Goal: Transaction & Acquisition: Purchase product/service

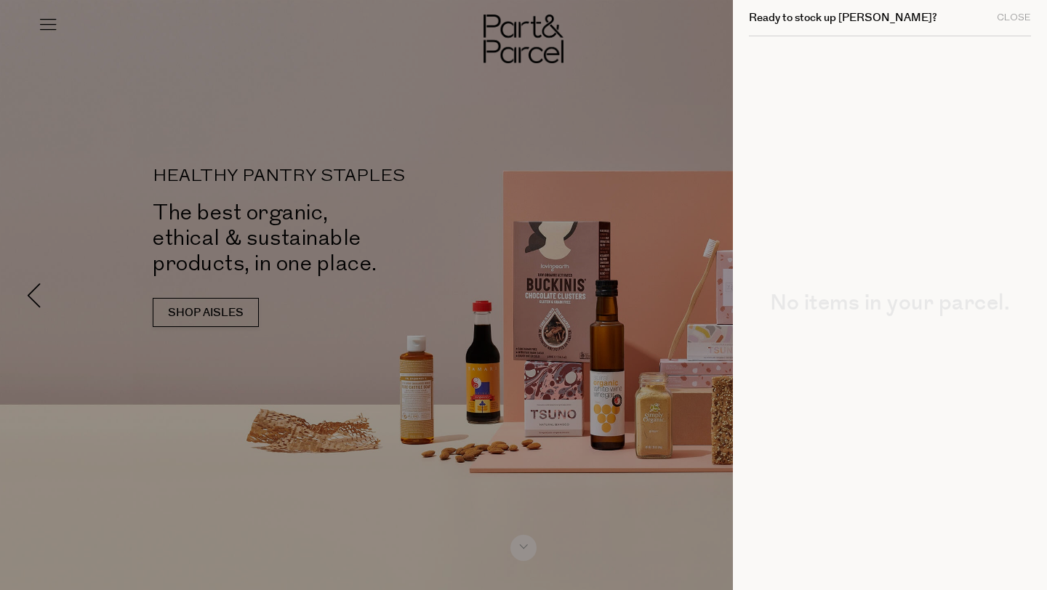
click at [479, 89] on div at bounding box center [523, 295] width 1047 height 590
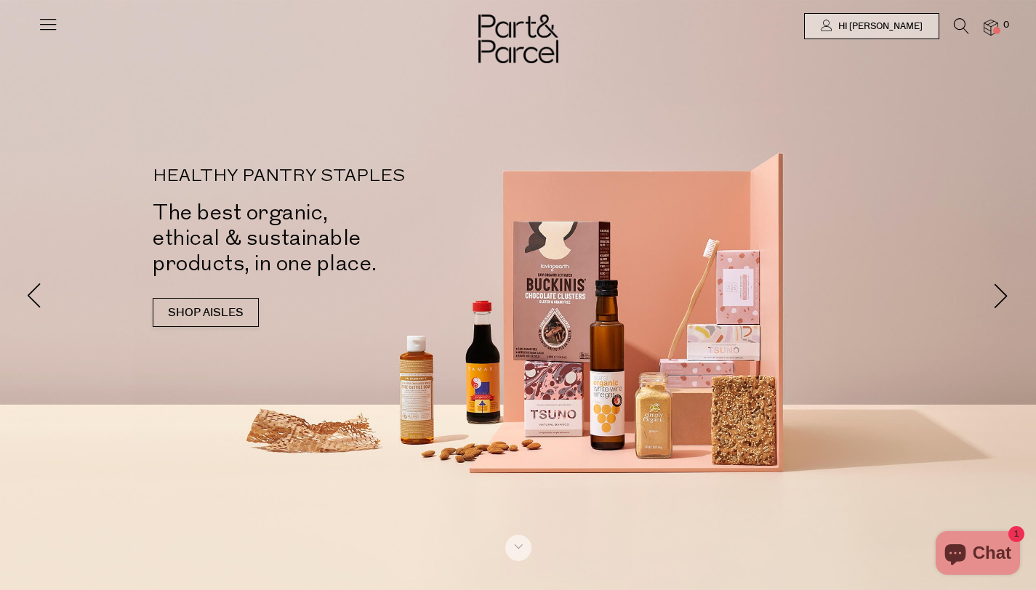
click at [959, 28] on icon at bounding box center [961, 26] width 15 height 16
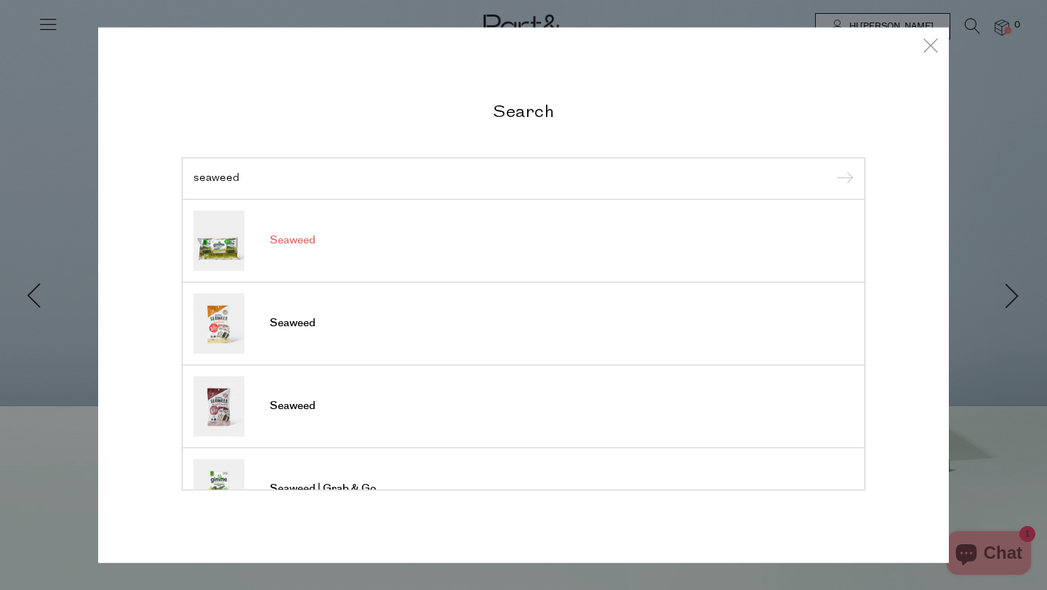
type input "seaweed"
click at [283, 235] on span "Seaweed" at bounding box center [293, 240] width 46 height 15
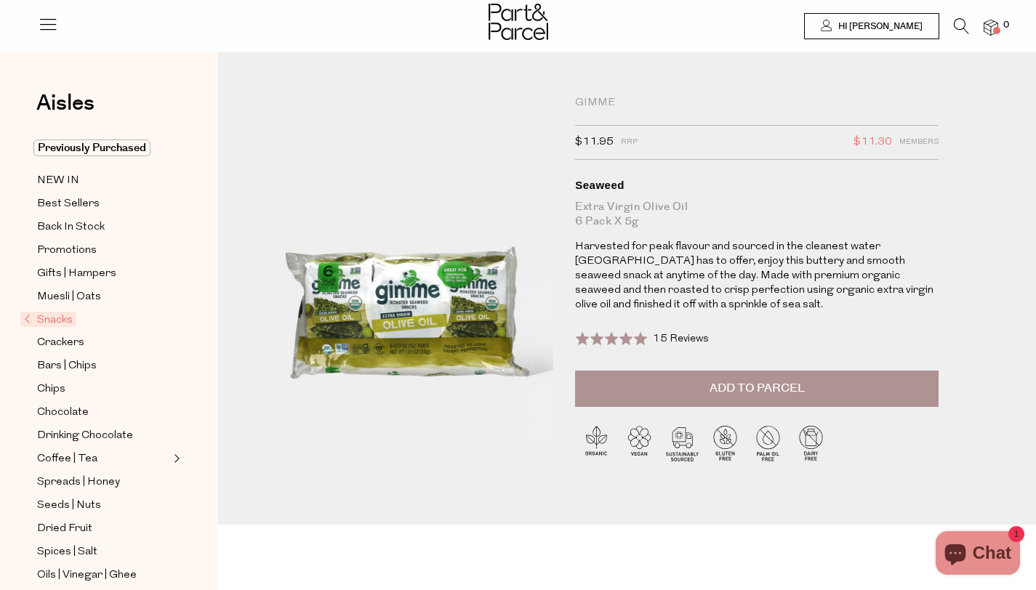
click at [764, 385] on span "Add to Parcel" at bounding box center [757, 388] width 95 height 17
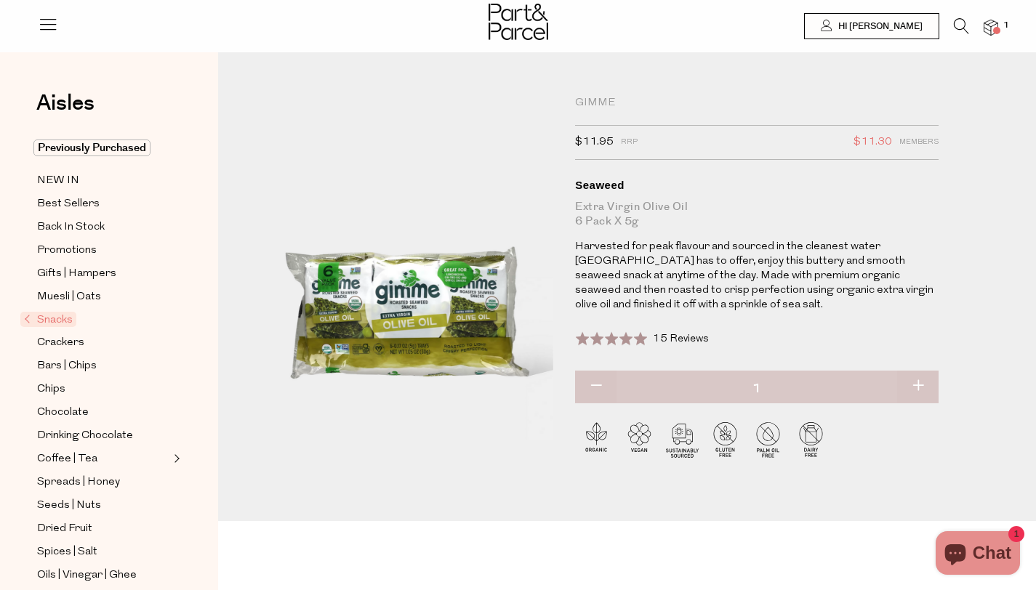
click at [957, 27] on icon at bounding box center [961, 26] width 15 height 16
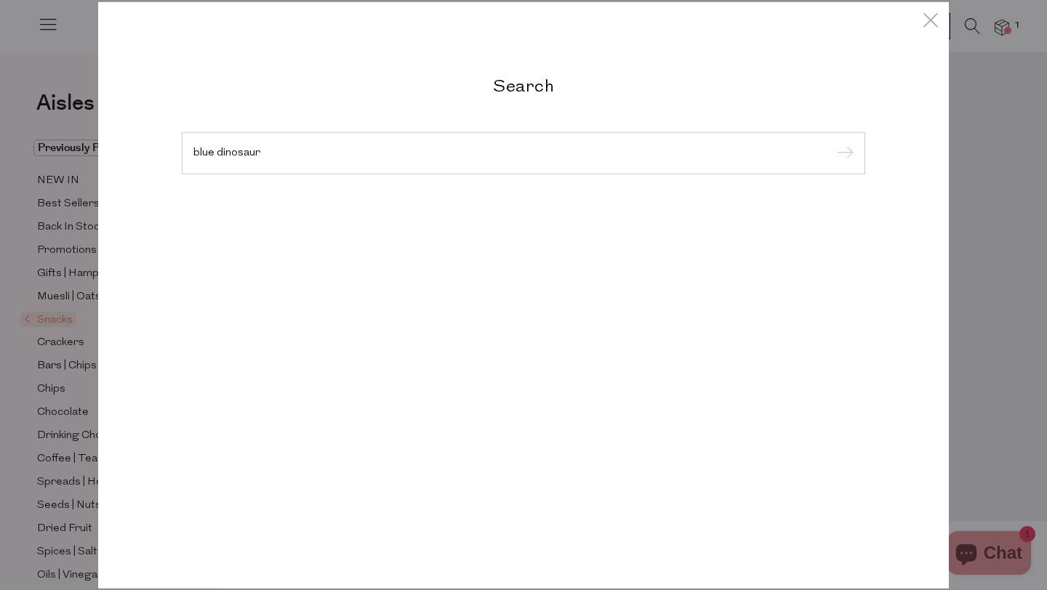
type input "blue dinosaur"
click at [832, 143] on input "submit" at bounding box center [843, 154] width 22 height 22
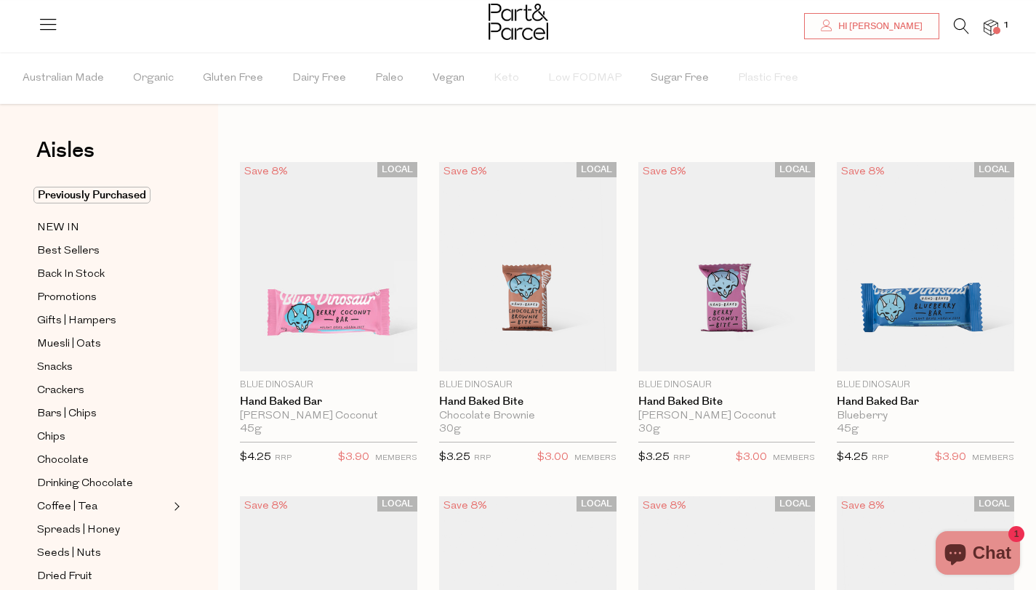
scroll to position [74, 0]
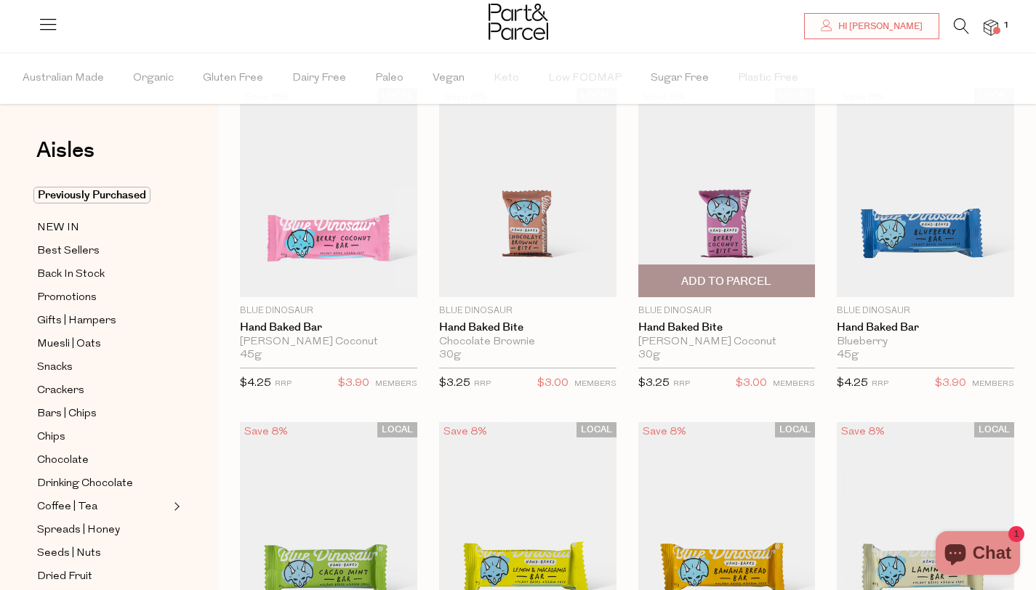
click at [765, 278] on span "Add To Parcel" at bounding box center [726, 281] width 90 height 15
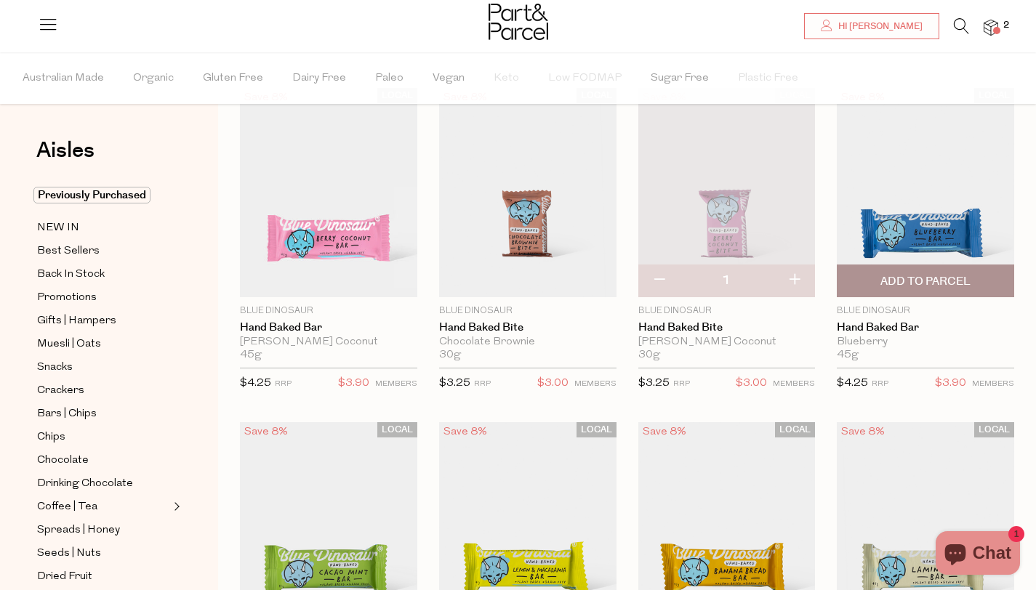
click at [941, 276] on span "Add To Parcel" at bounding box center [925, 281] width 90 height 15
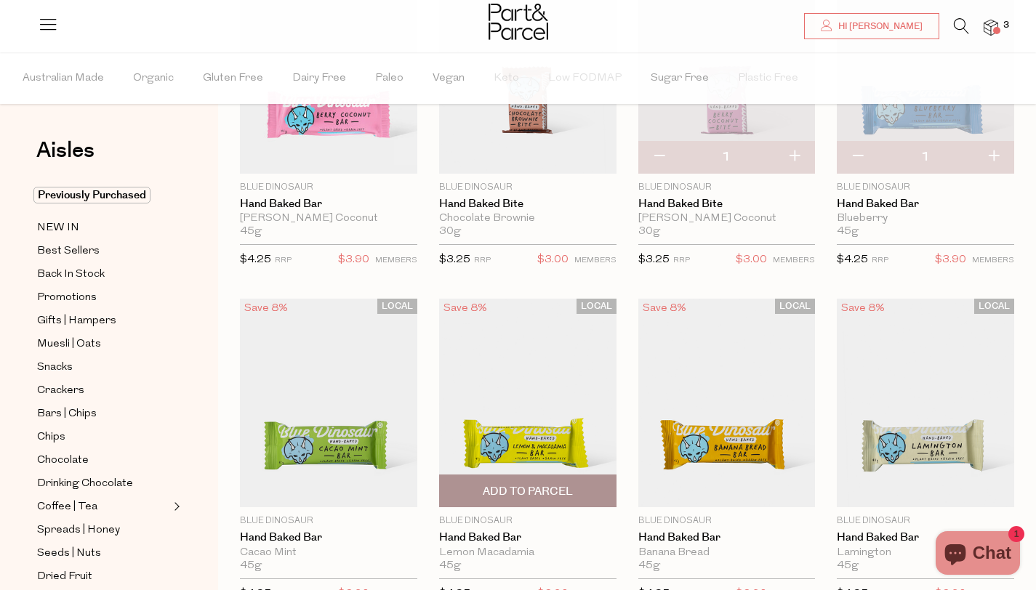
scroll to position [218, 0]
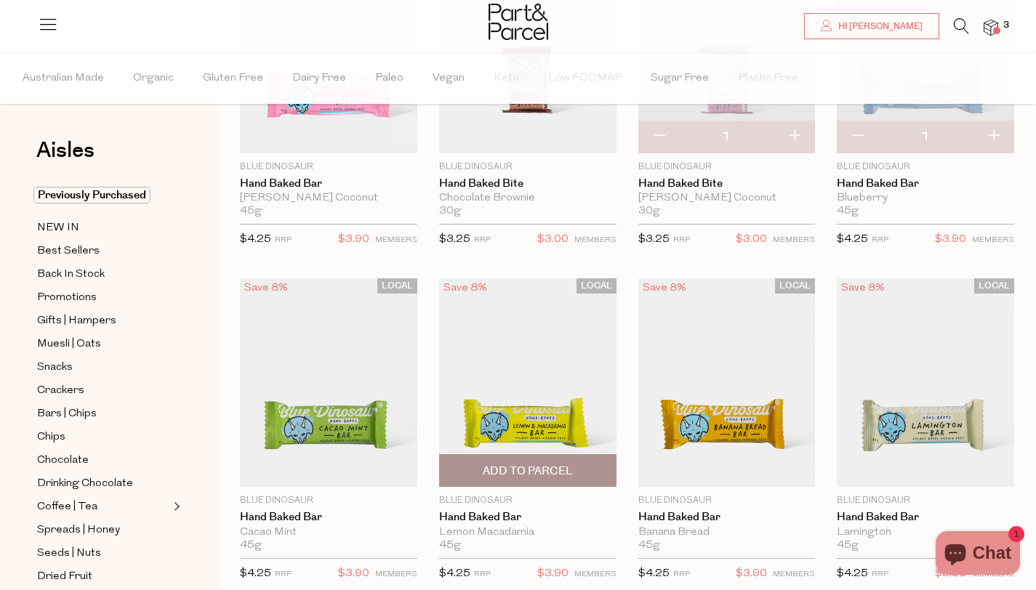
click at [537, 467] on span "Add To Parcel" at bounding box center [528, 471] width 90 height 15
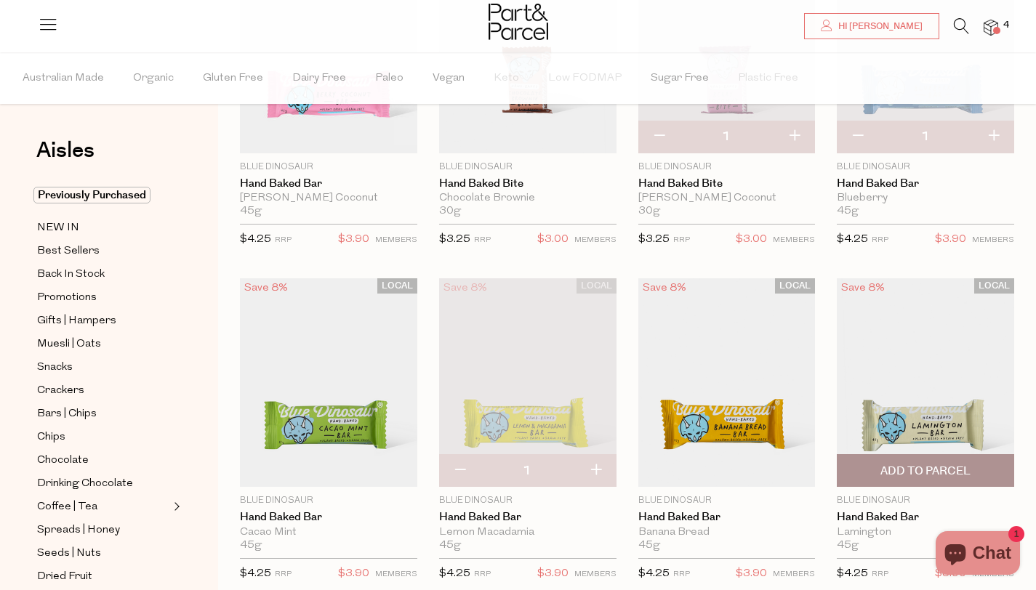
click at [938, 467] on span "Add To Parcel" at bounding box center [925, 471] width 90 height 15
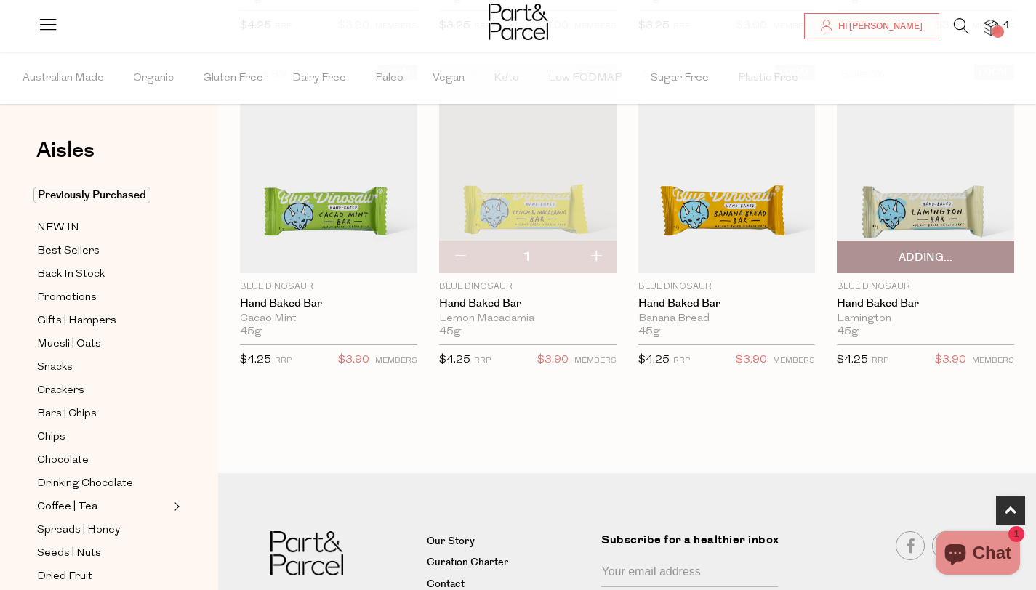
scroll to position [563, 0]
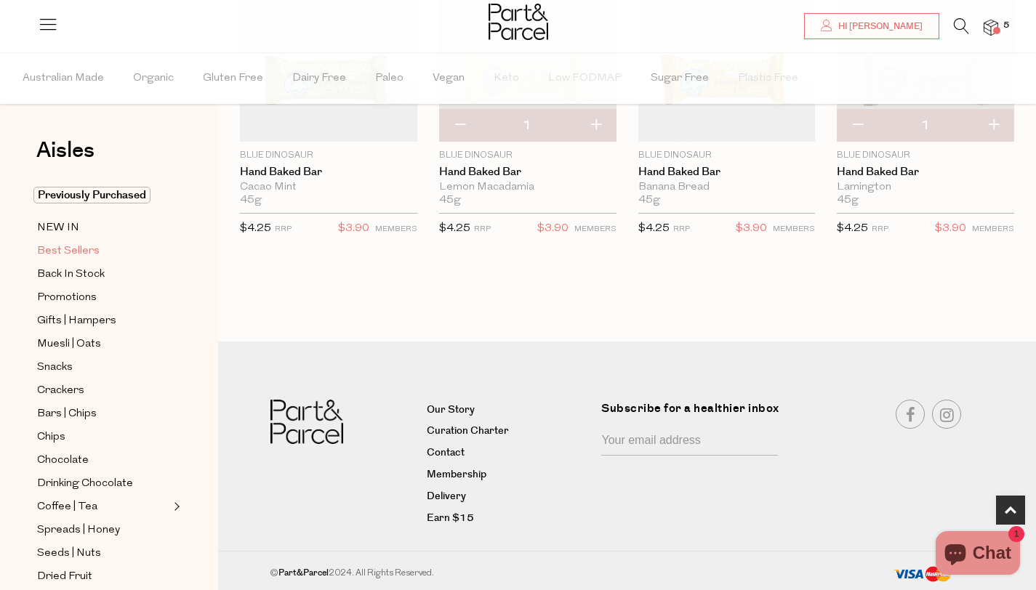
click at [82, 248] on span "Best Sellers" at bounding box center [68, 251] width 63 height 17
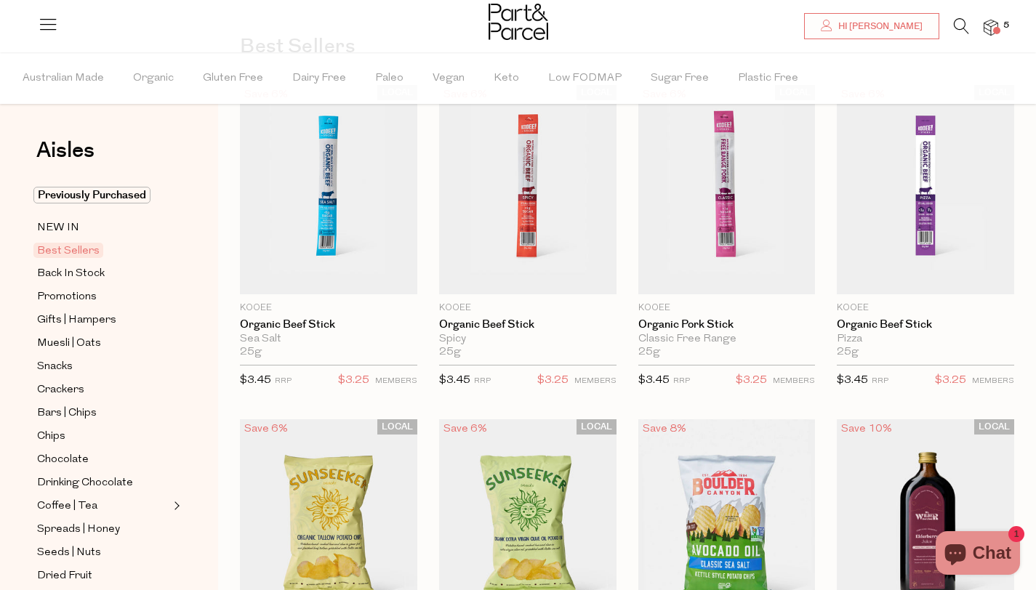
scroll to position [110, 0]
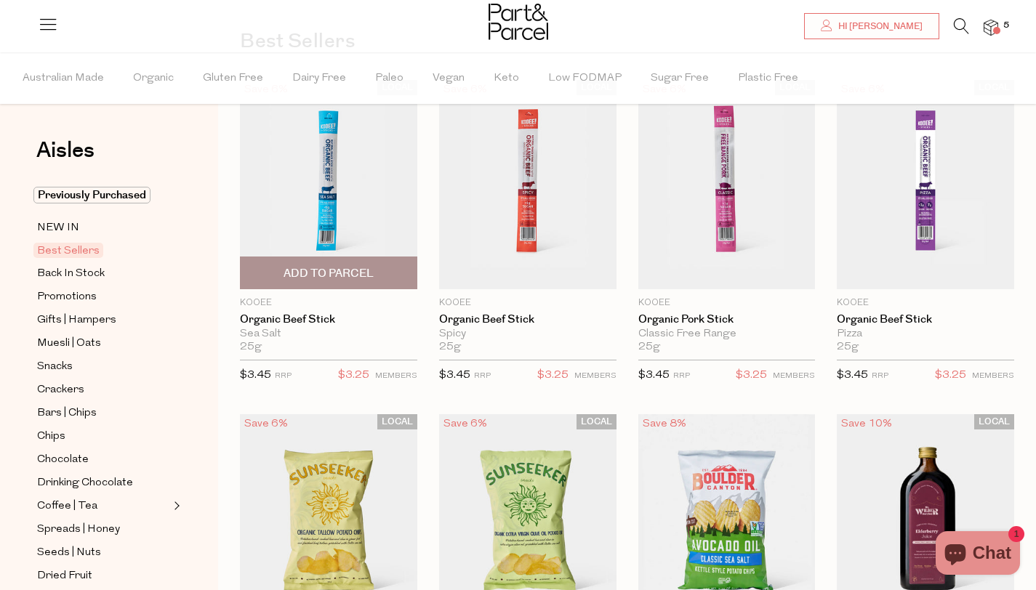
click at [356, 272] on span "Add To Parcel" at bounding box center [329, 273] width 90 height 15
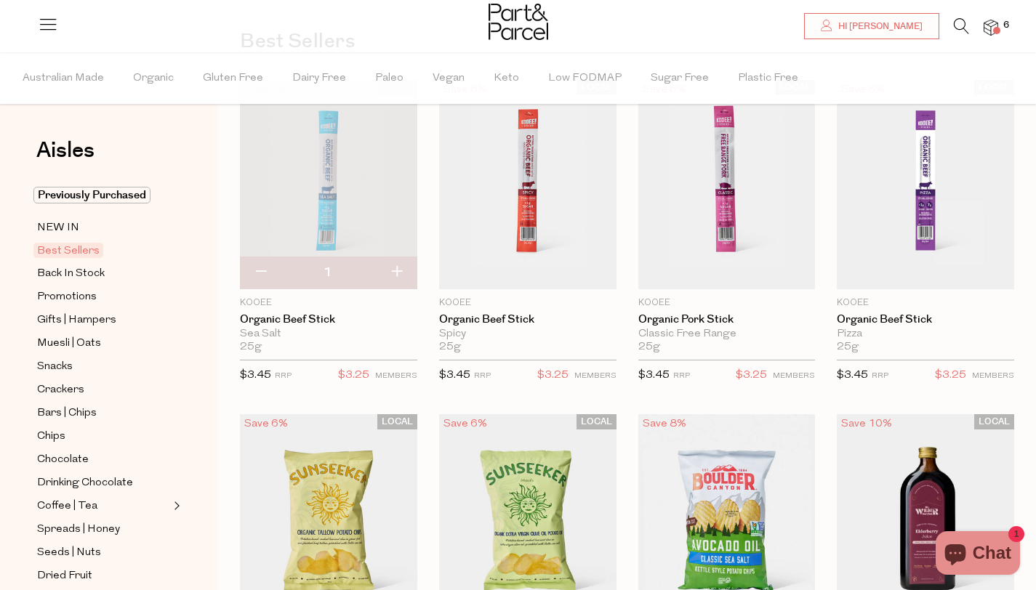
click at [396, 272] on button "button" at bounding box center [396, 273] width 41 height 32
type input "2"
click at [396, 272] on button "button" at bounding box center [396, 273] width 41 height 32
type input "3"
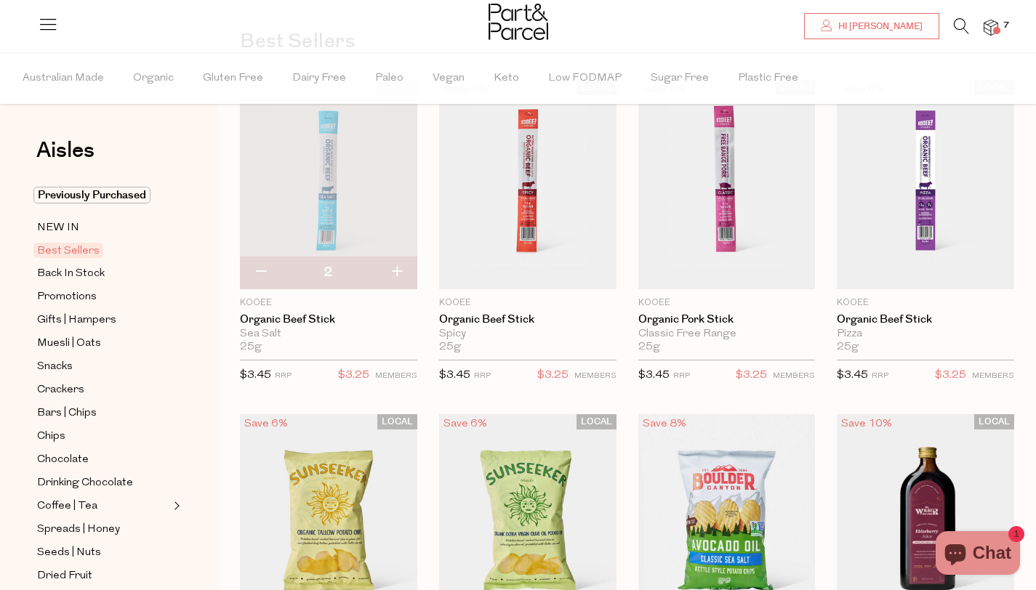
type input "3"
click at [396, 272] on button "button" at bounding box center [396, 273] width 41 height 32
type input "4"
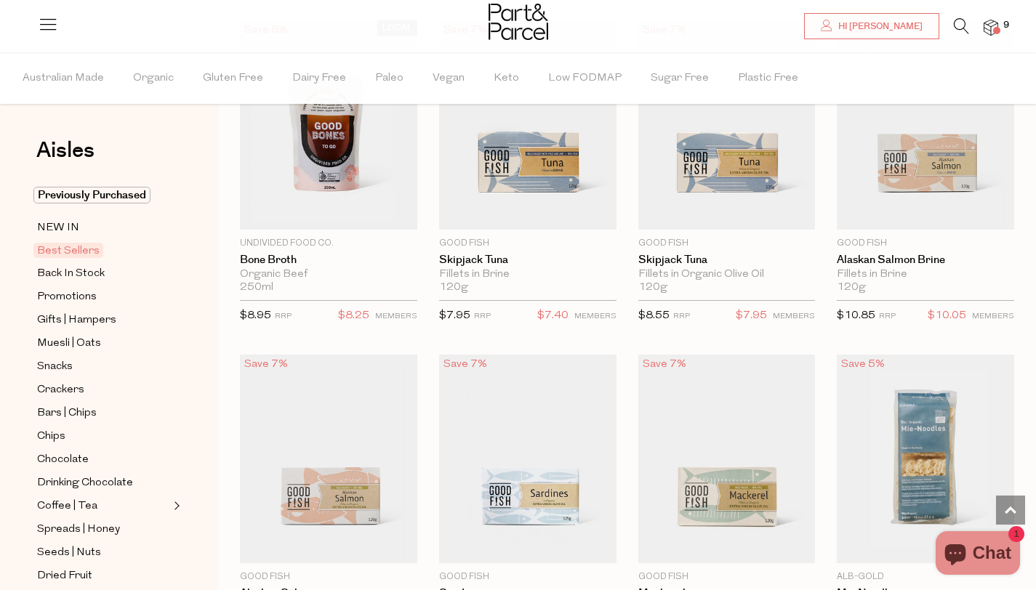
scroll to position [1138, 0]
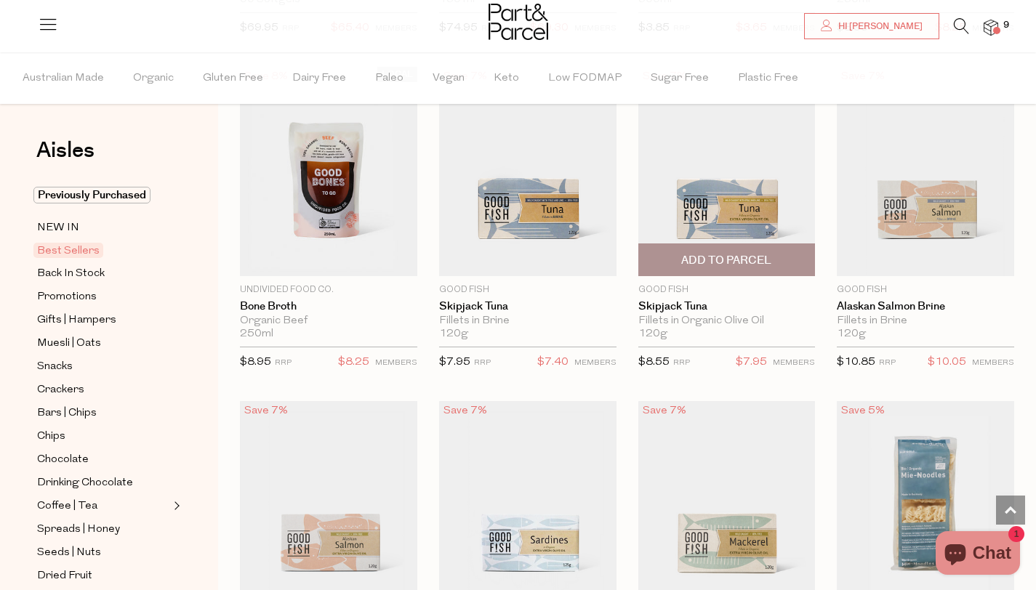
click at [730, 250] on span "Add To Parcel" at bounding box center [727, 259] width 169 height 31
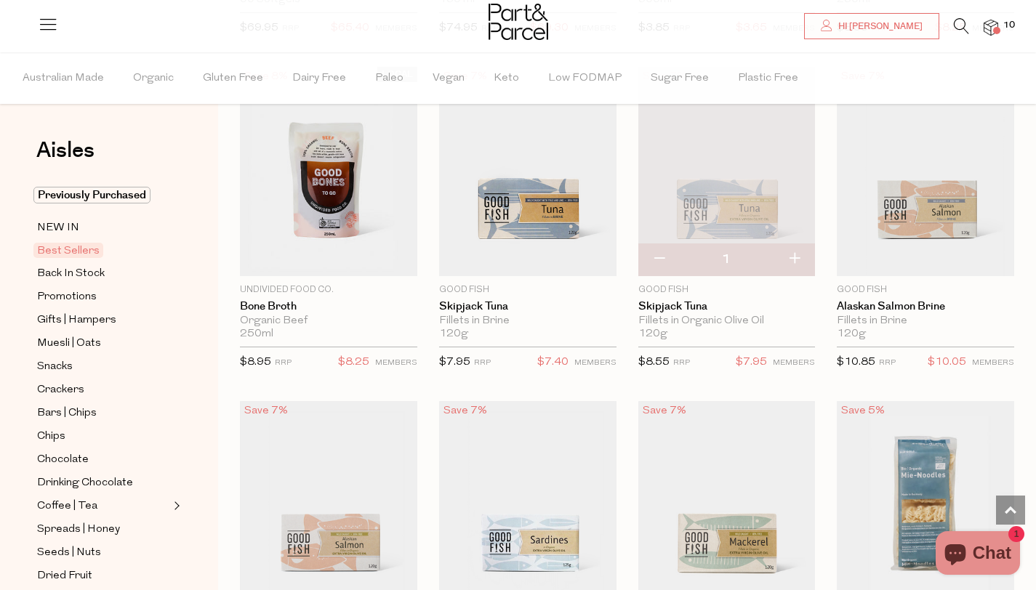
click at [795, 254] on button "button" at bounding box center [794, 260] width 41 height 32
type input "2"
click at [795, 254] on button "button" at bounding box center [794, 260] width 41 height 32
type input "3"
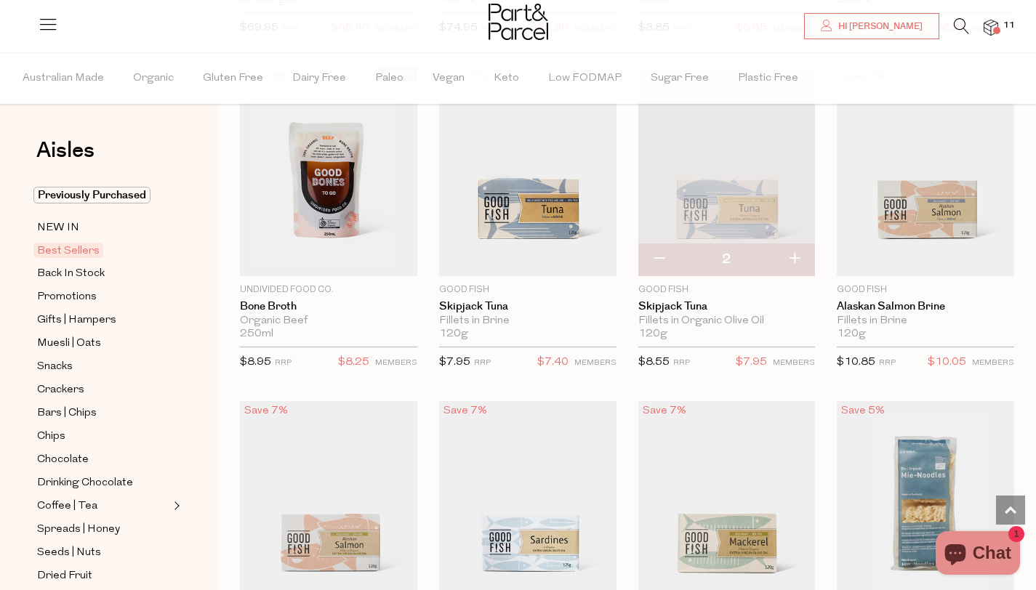
type input "3"
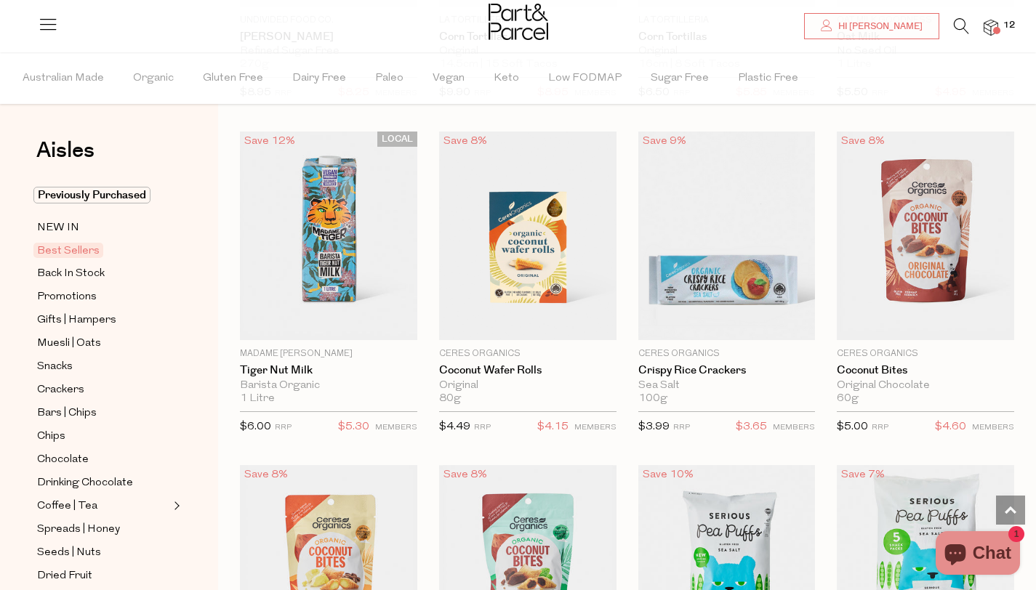
scroll to position [2770, 0]
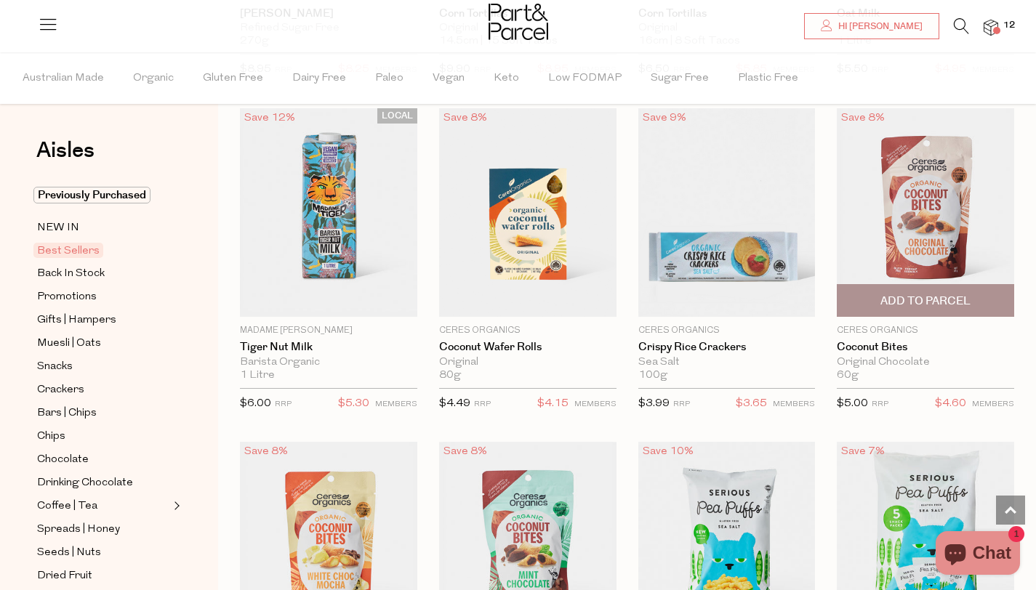
click at [951, 297] on span "Add To Parcel" at bounding box center [925, 301] width 90 height 15
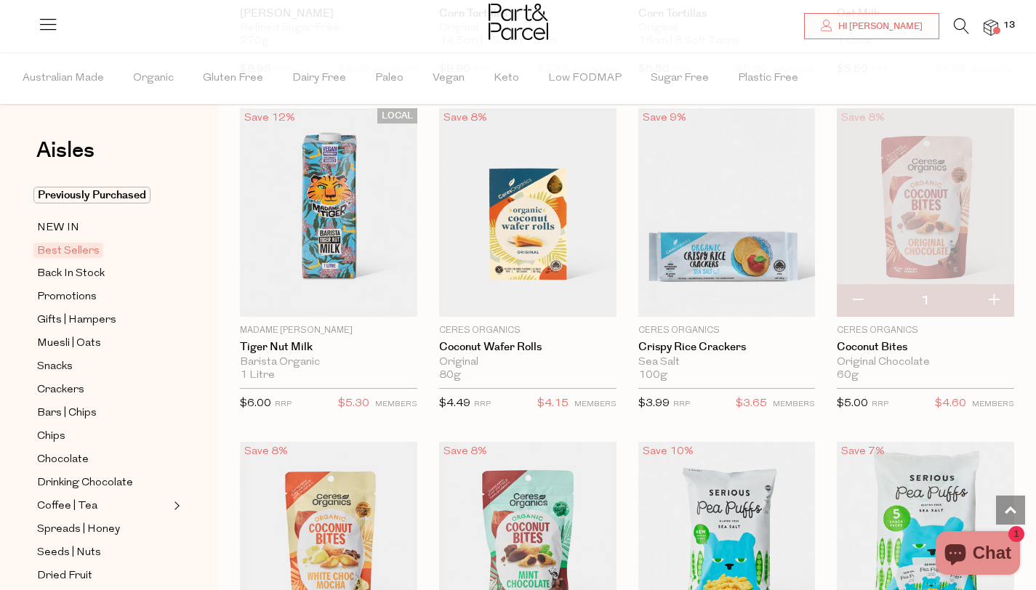
click at [859, 299] on button "button" at bounding box center [857, 301] width 41 height 32
type input "0"
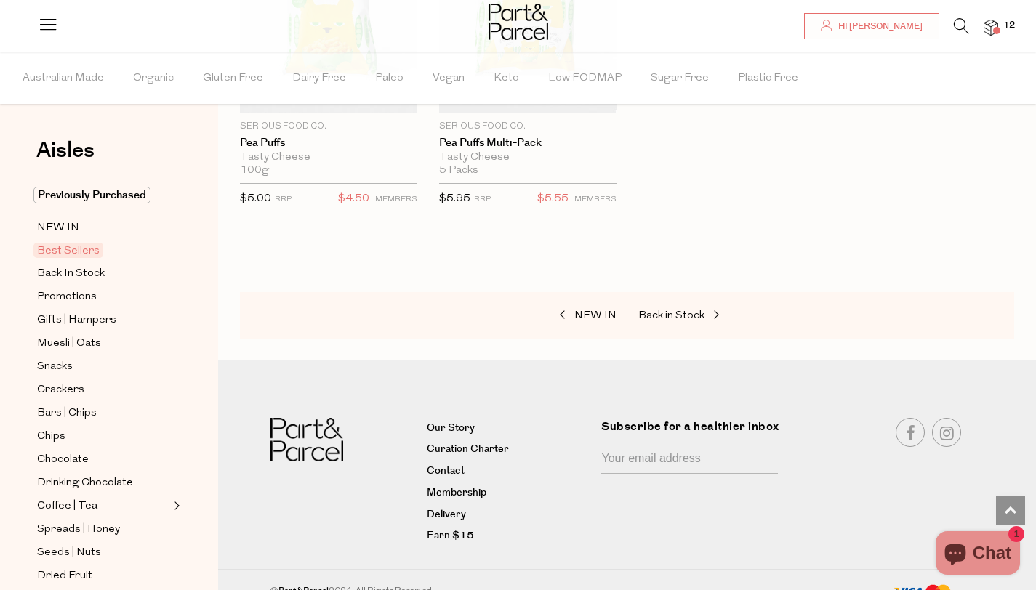
scroll to position [3654, 0]
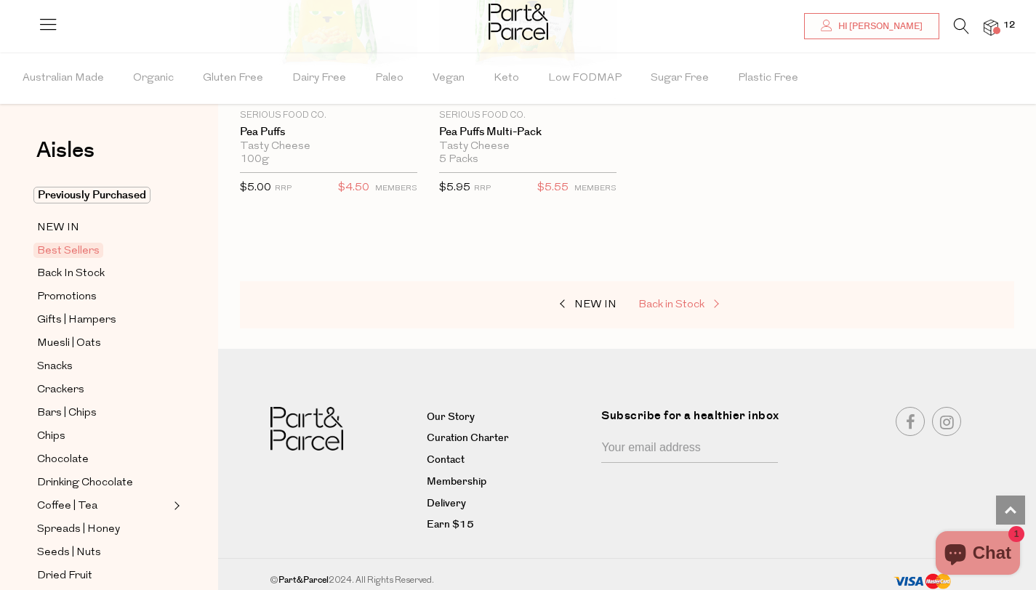
click at [646, 300] on span "Back in Stock" at bounding box center [671, 305] width 66 height 11
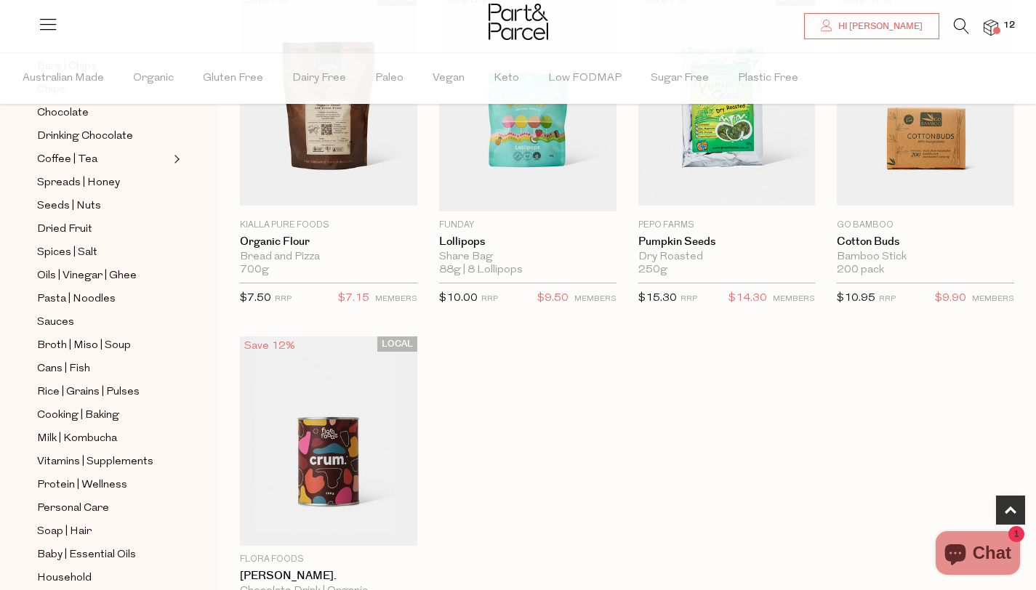
scroll to position [341, 0]
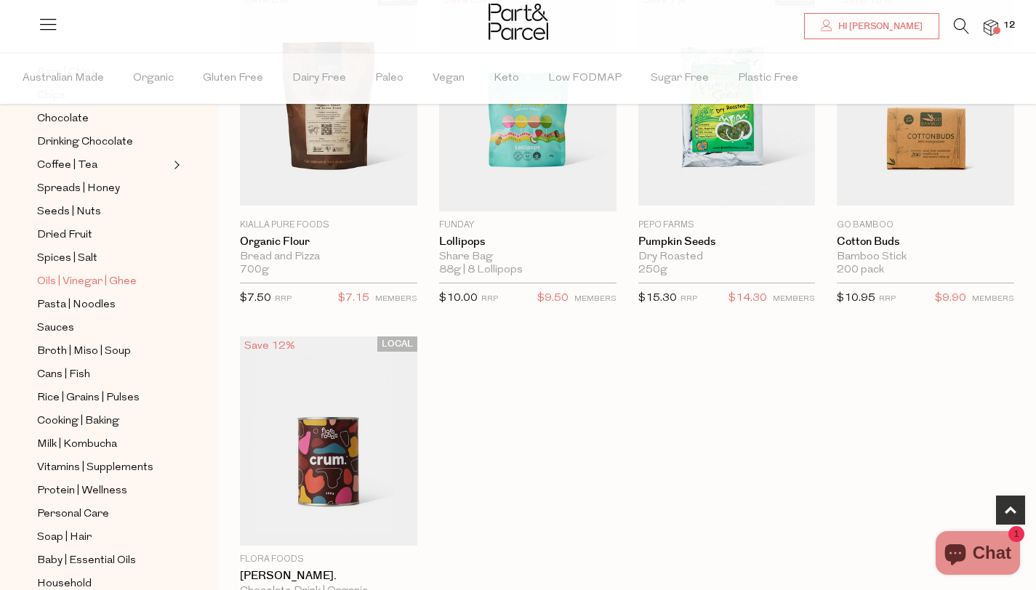
click at [79, 281] on span "Oils | Vinegar | Ghee" at bounding box center [87, 281] width 100 height 17
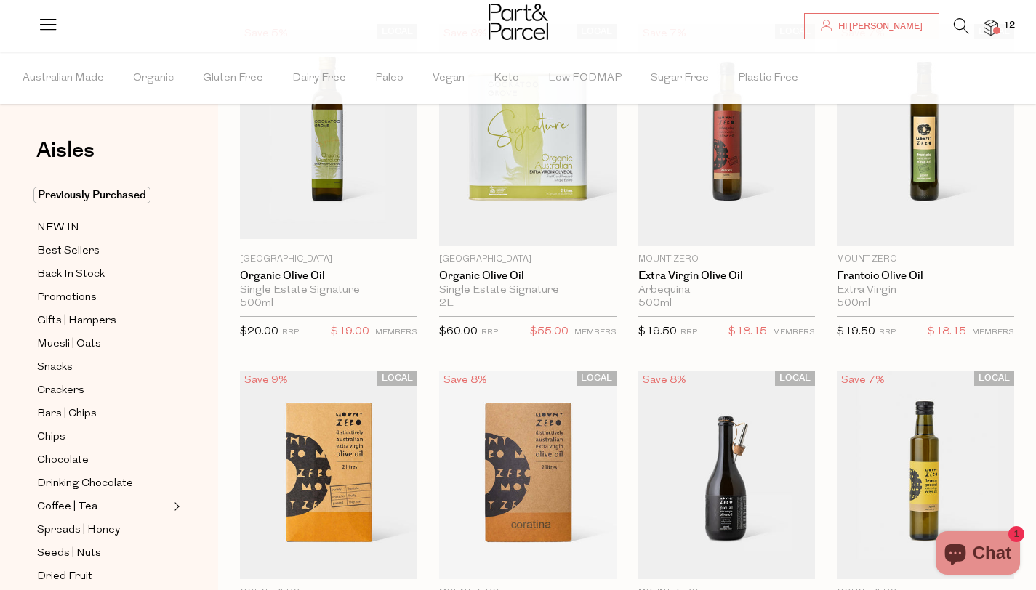
scroll to position [283, 0]
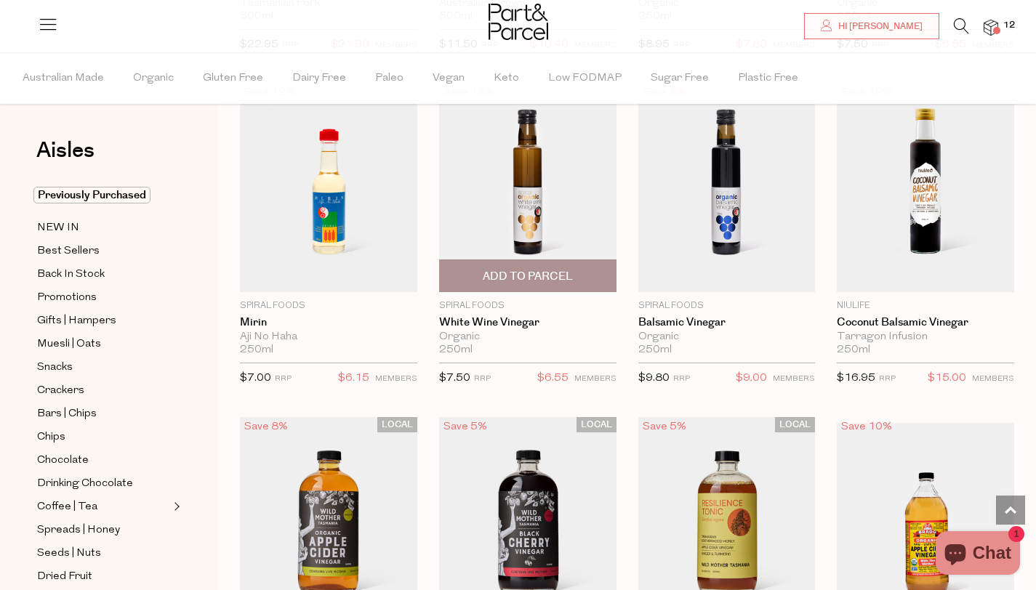
scroll to position [3439, 0]
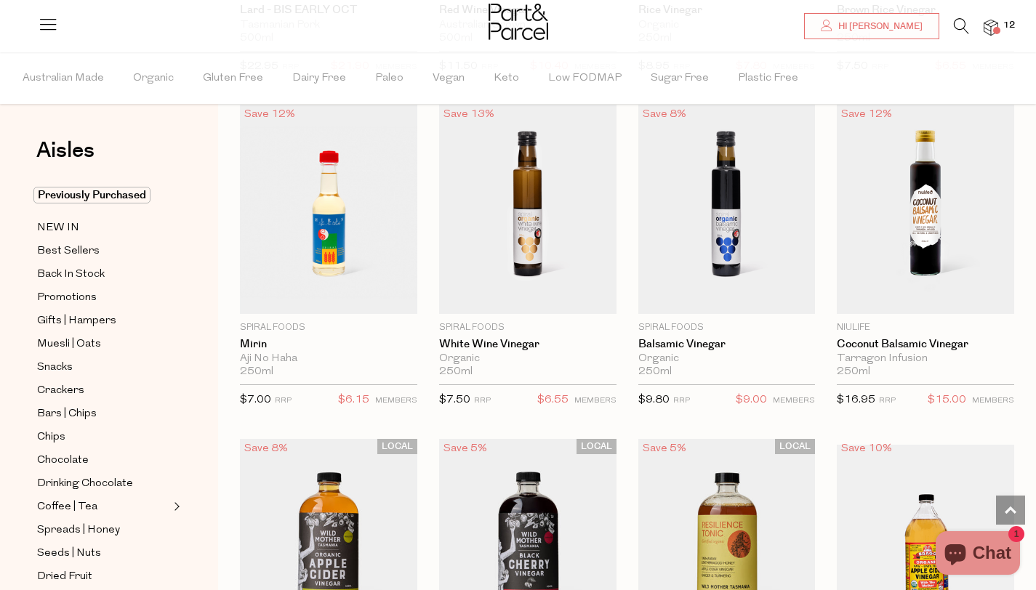
click at [957, 24] on icon at bounding box center [961, 26] width 15 height 16
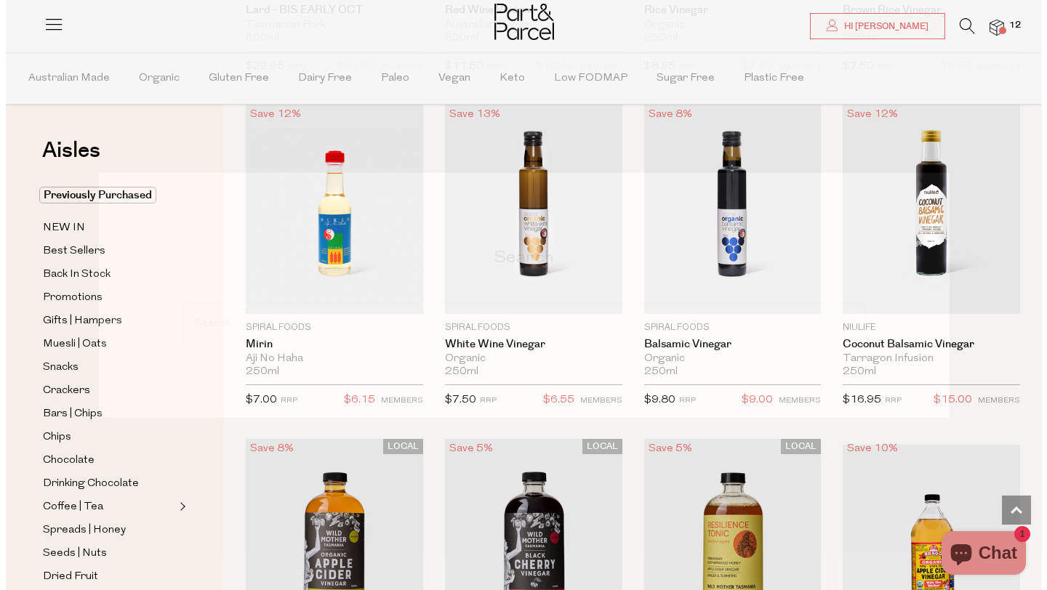
scroll to position [3472, 0]
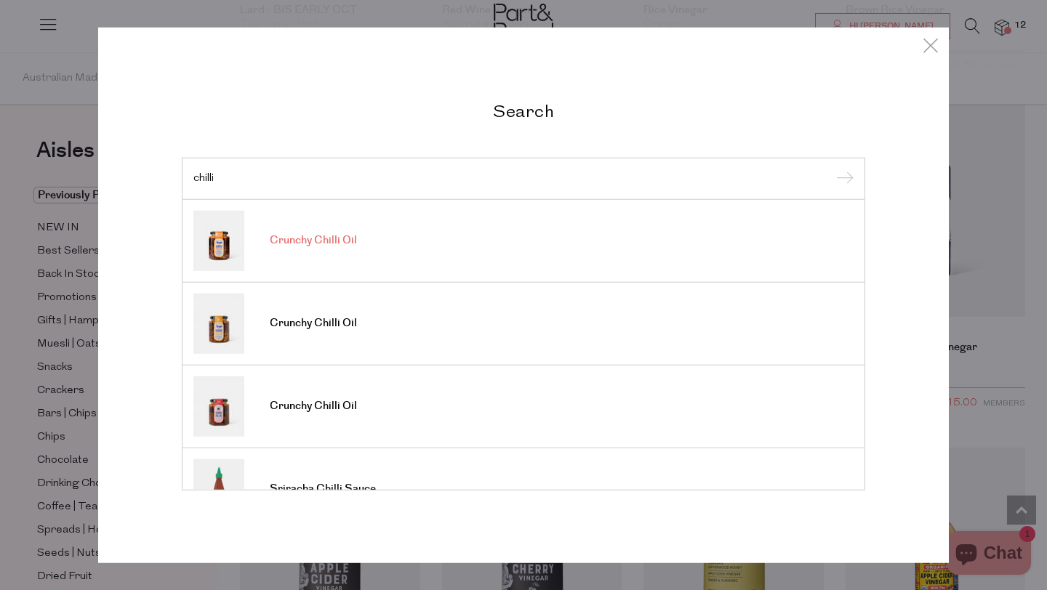
type input "chilli"
click at [327, 241] on span "Crunchy Chilli Oil" at bounding box center [313, 240] width 87 height 15
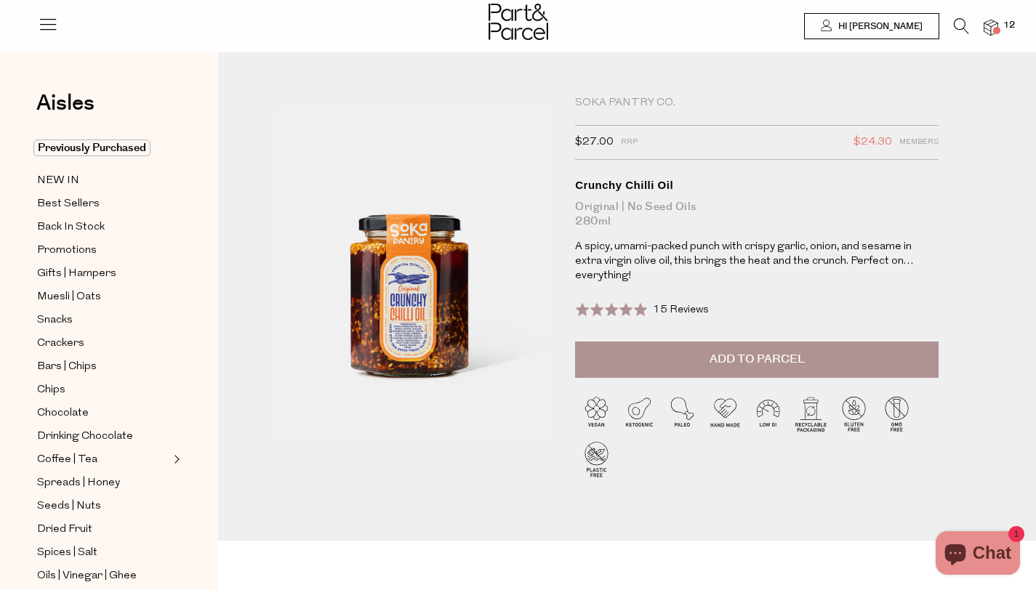
click at [755, 351] on span "Add to Parcel" at bounding box center [757, 359] width 95 height 17
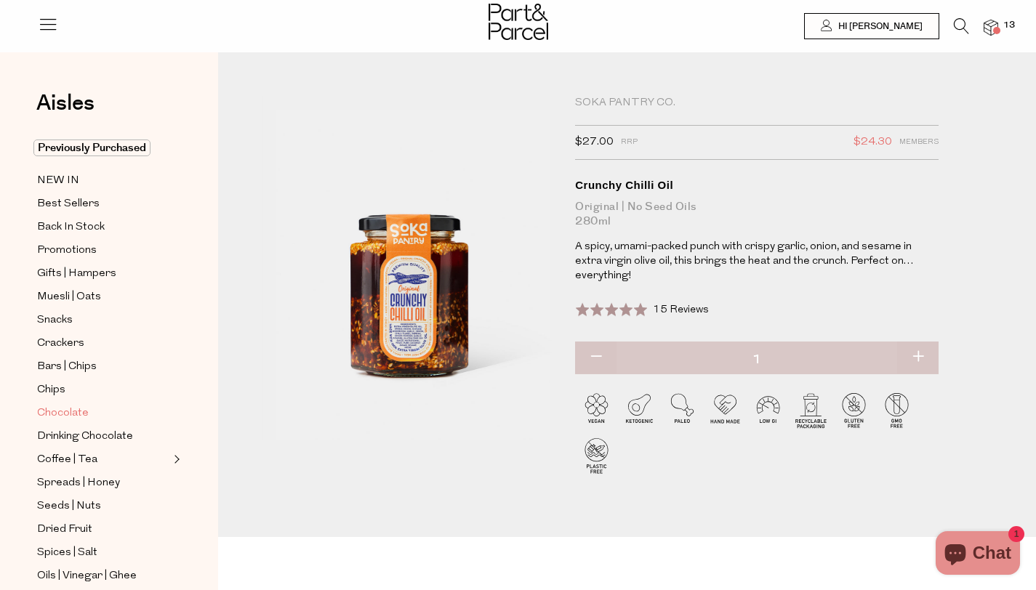
click at [76, 414] on span "Chocolate" at bounding box center [63, 413] width 52 height 17
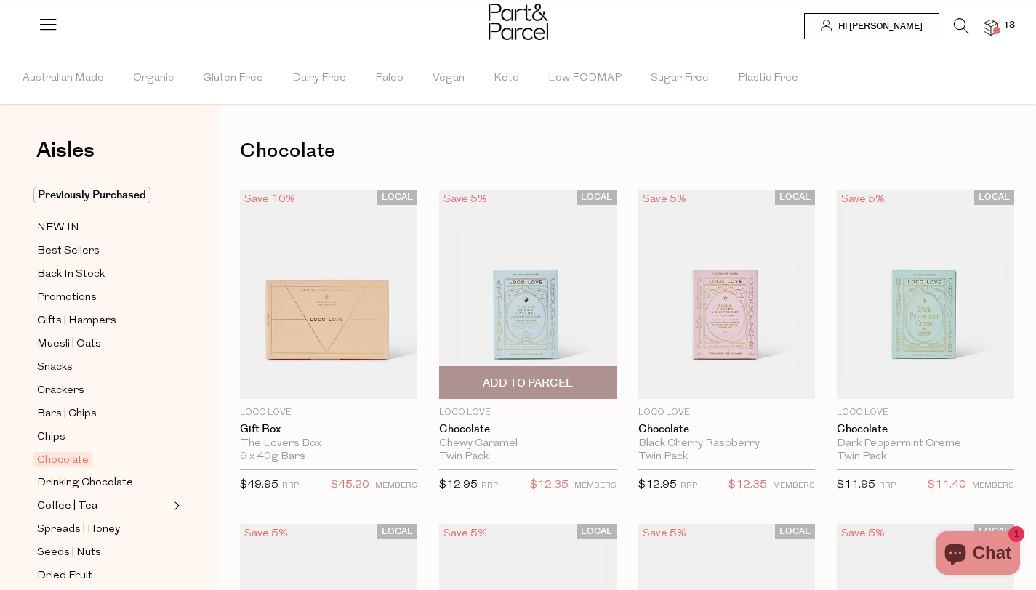
click at [547, 382] on span "Add To Parcel" at bounding box center [528, 383] width 90 height 15
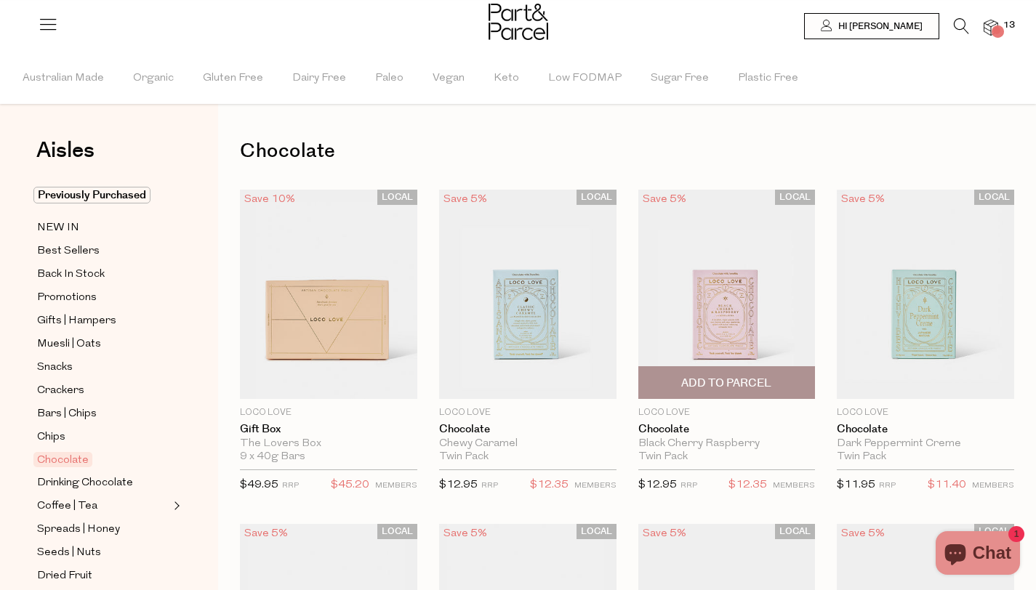
click at [774, 379] on span "Add To Parcel" at bounding box center [727, 382] width 169 height 31
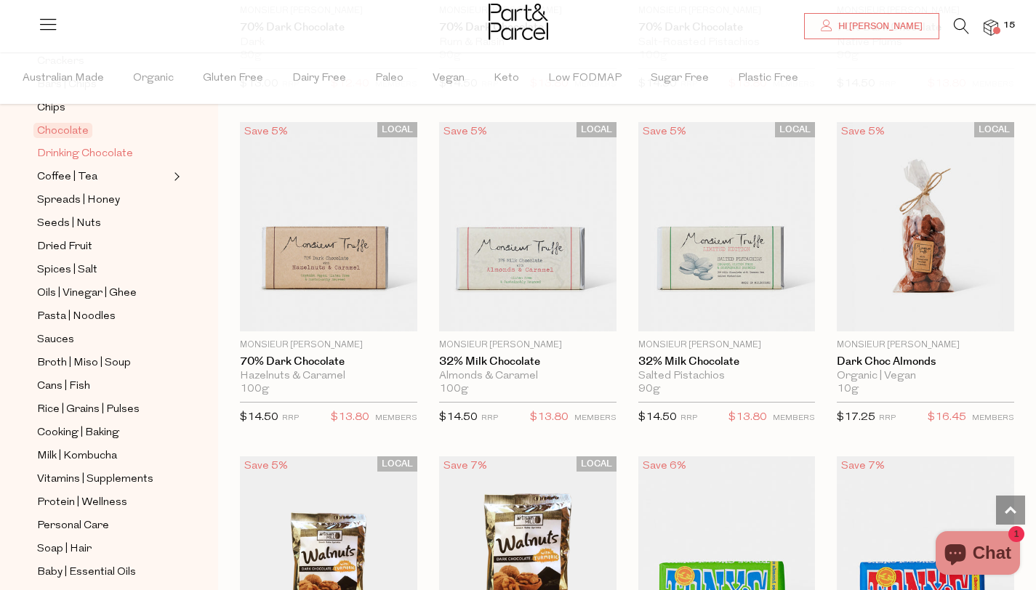
scroll to position [302, 0]
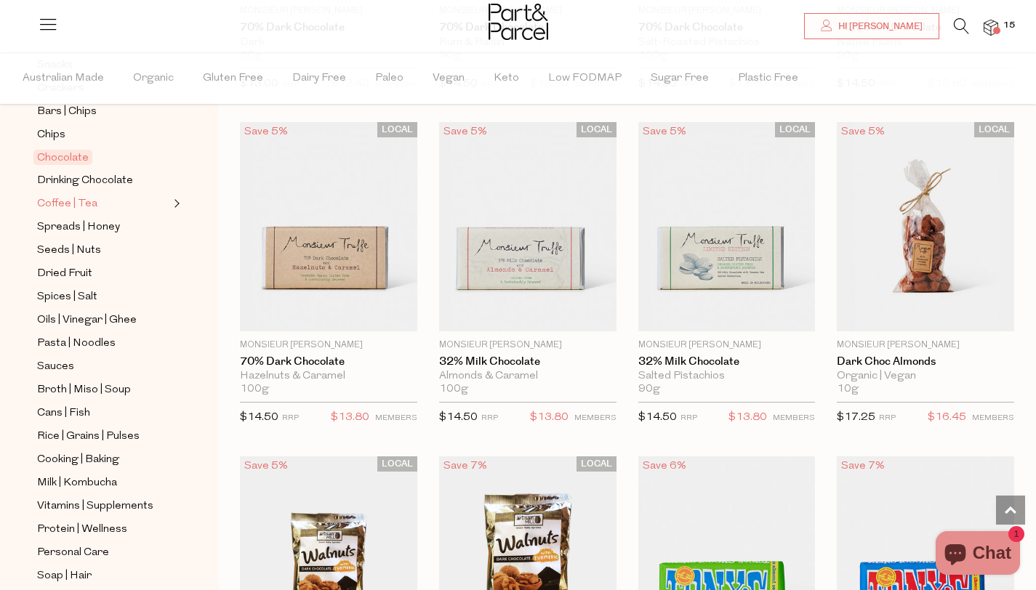
click at [65, 202] on span "Coffee | Tea" at bounding box center [67, 204] width 60 height 17
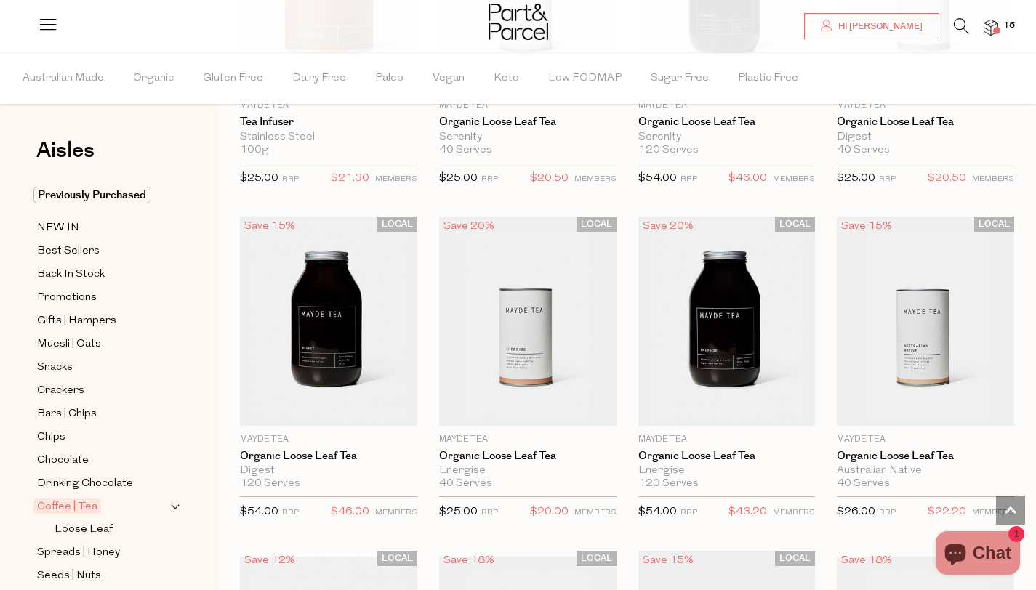
scroll to position [3340, 0]
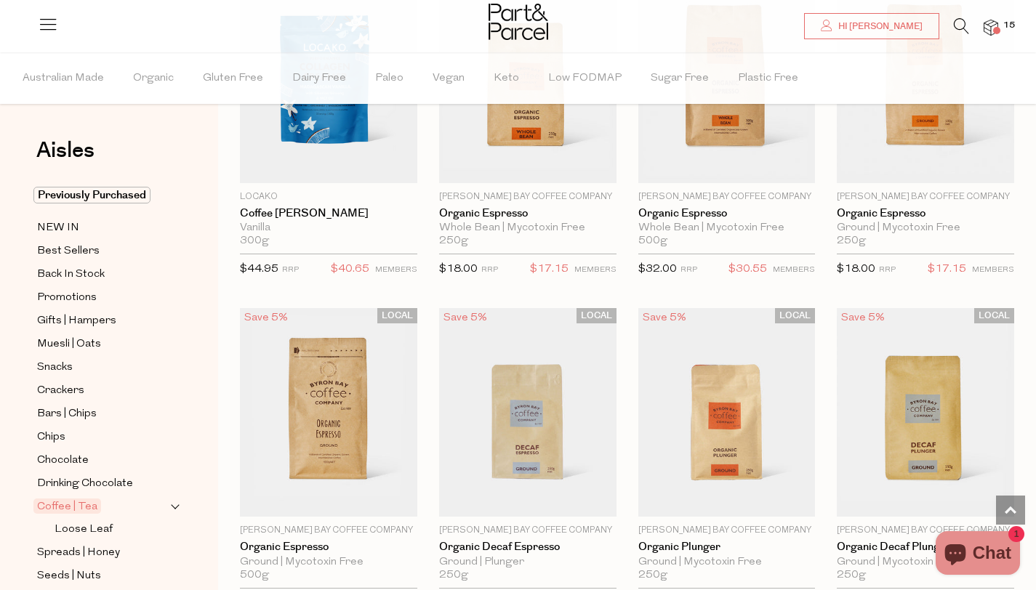
scroll to position [6328, 0]
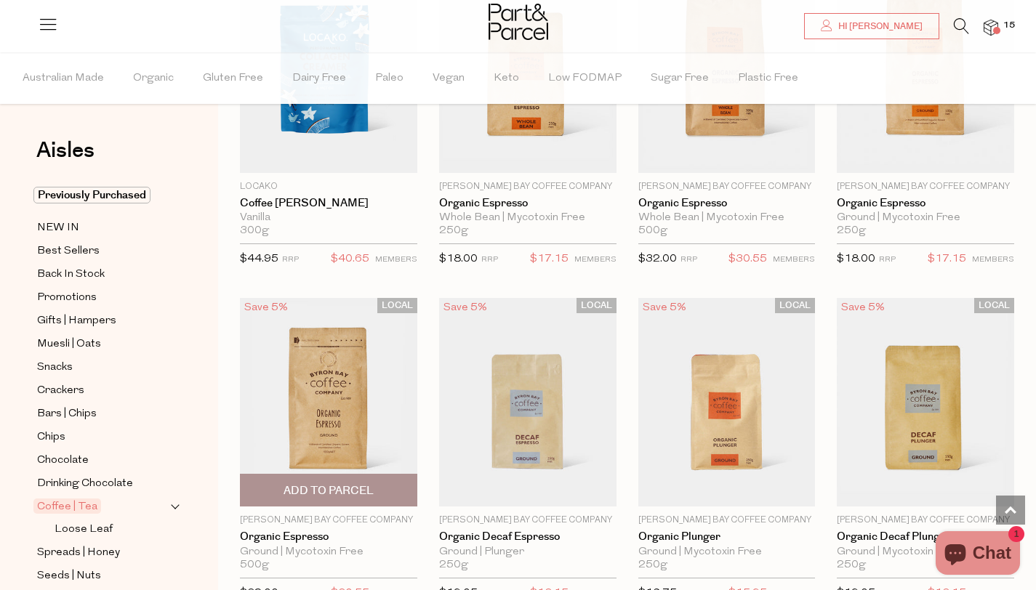
click at [329, 398] on img at bounding box center [328, 402] width 177 height 209
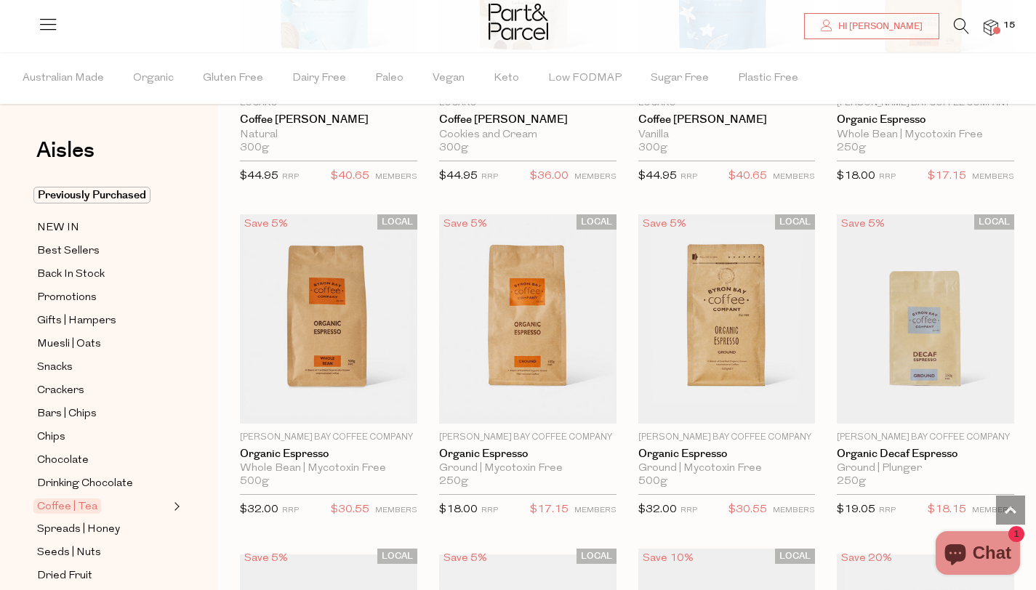
scroll to position [2127, 0]
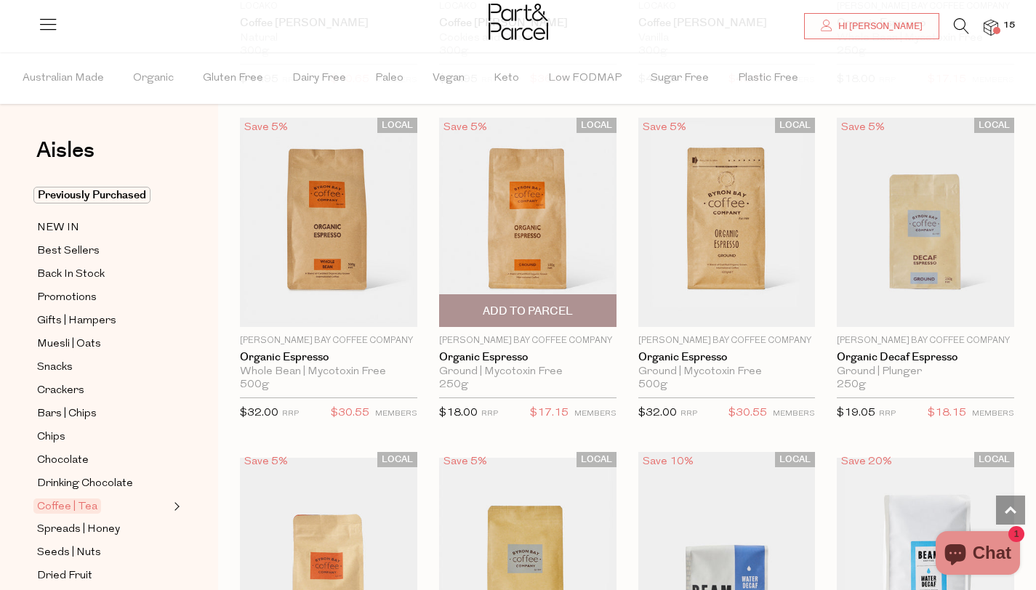
click at [545, 309] on span "Add To Parcel" at bounding box center [528, 311] width 90 height 15
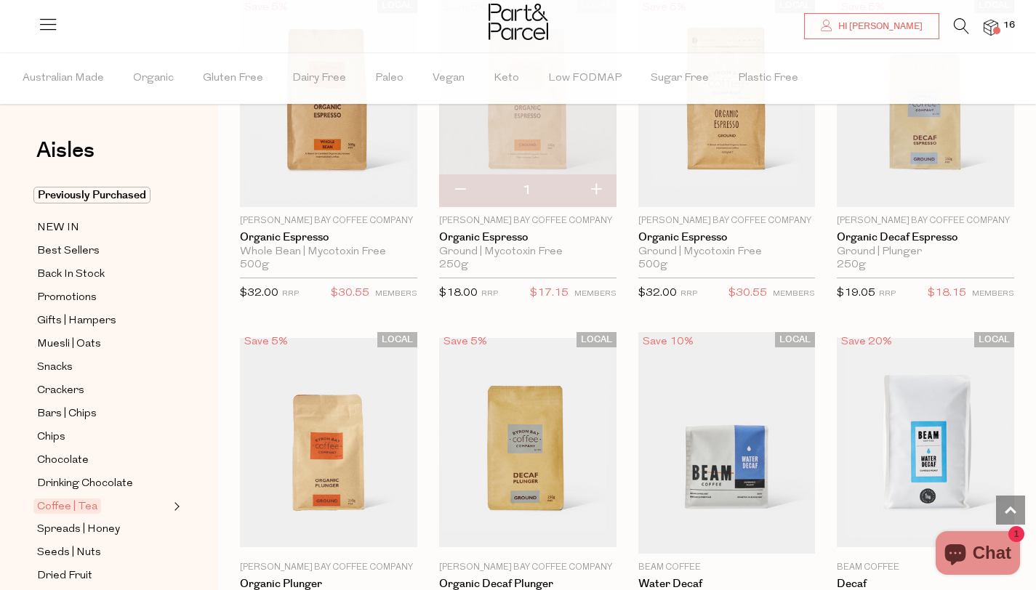
click at [990, 23] on img at bounding box center [991, 28] width 15 height 17
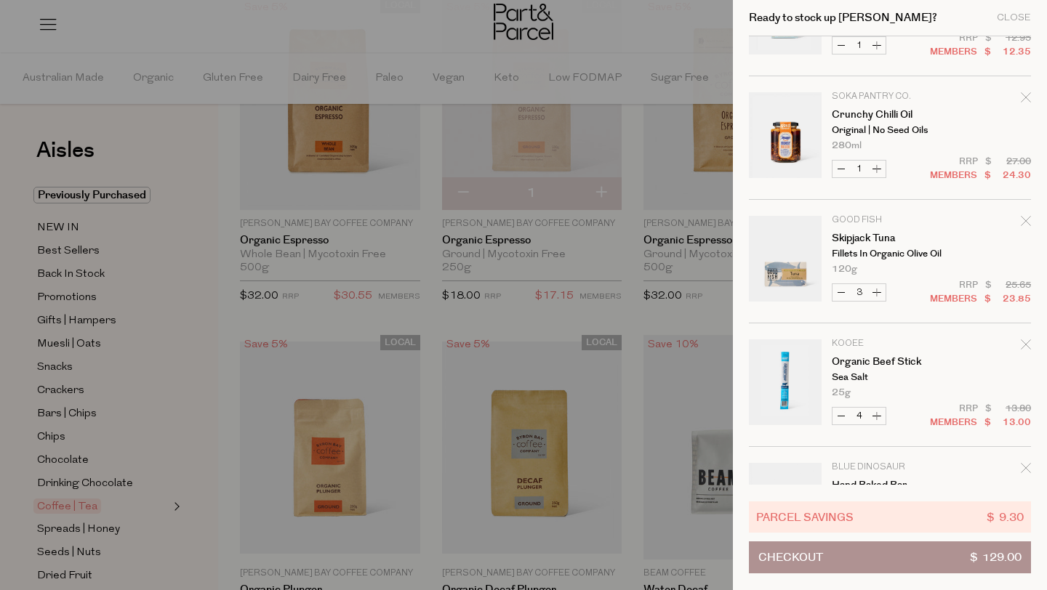
scroll to position [342, 0]
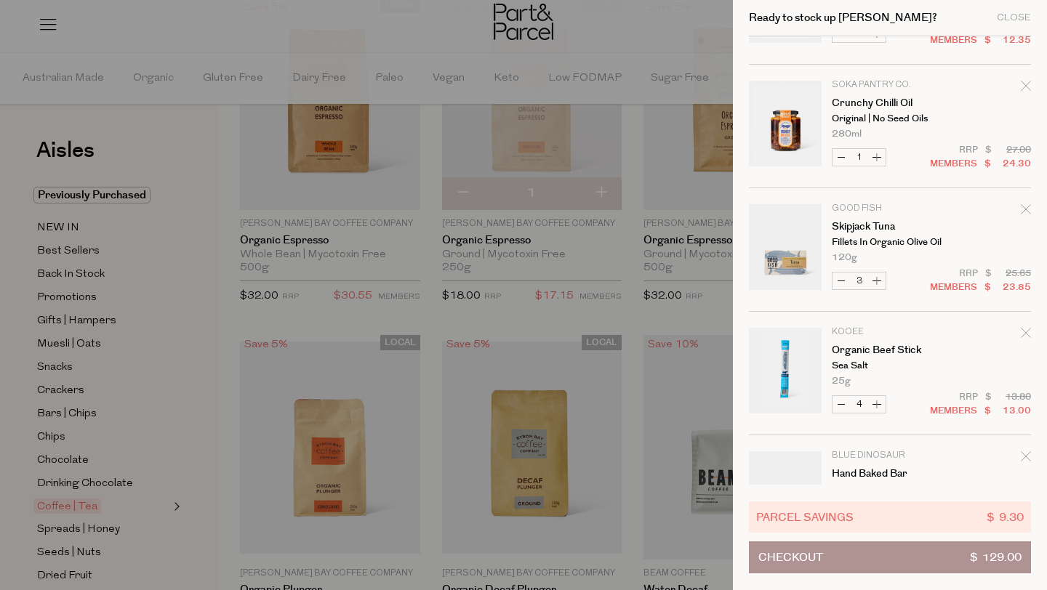
click at [880, 161] on button "Increase Crunchy Chilli Oil" at bounding box center [876, 157] width 17 height 17
type input "2"
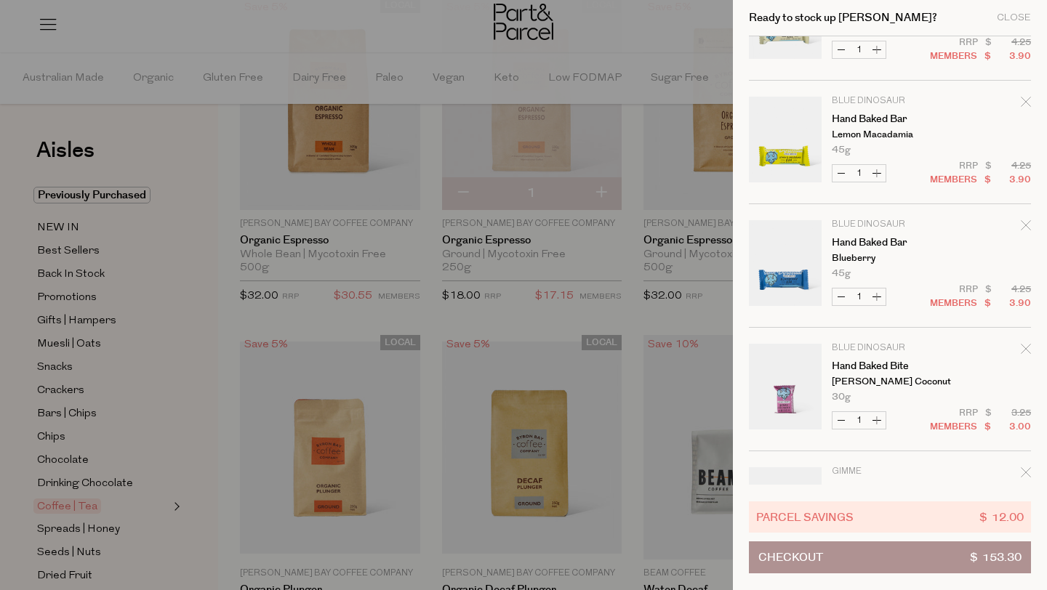
scroll to position [911, 0]
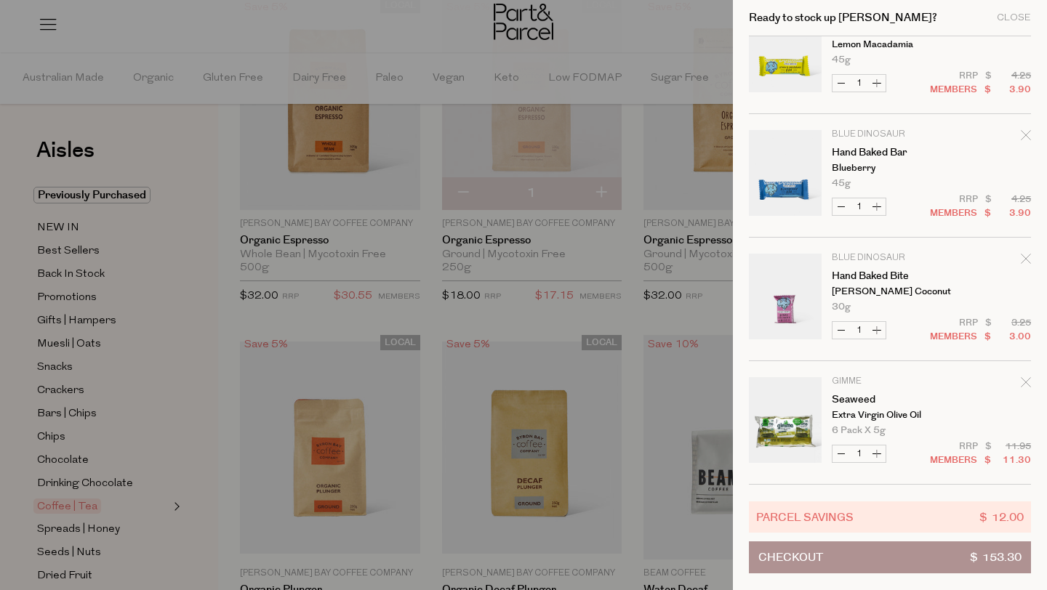
click at [73, 317] on div at bounding box center [523, 295] width 1047 height 590
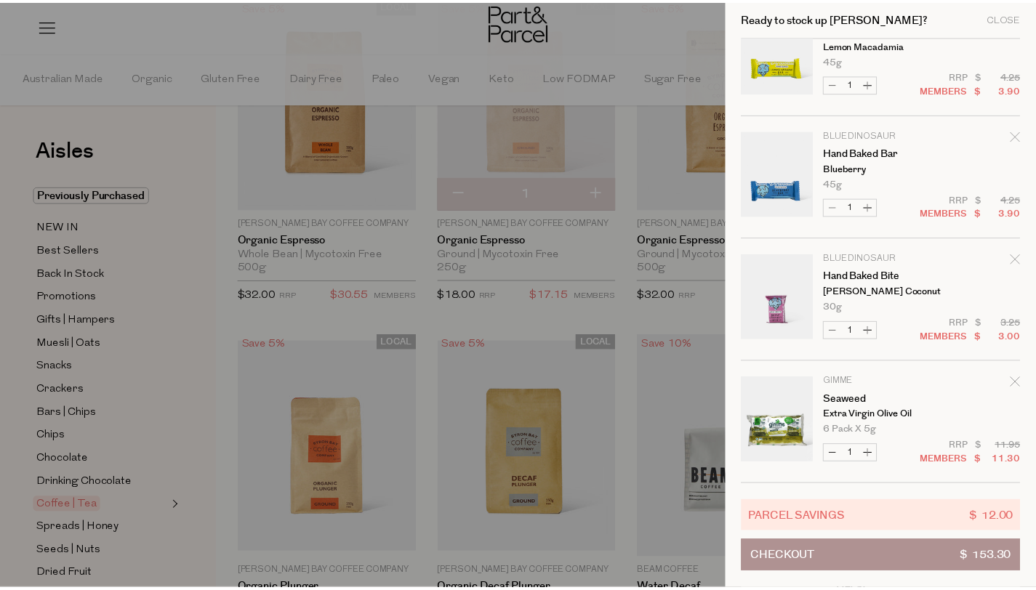
scroll to position [2247, 0]
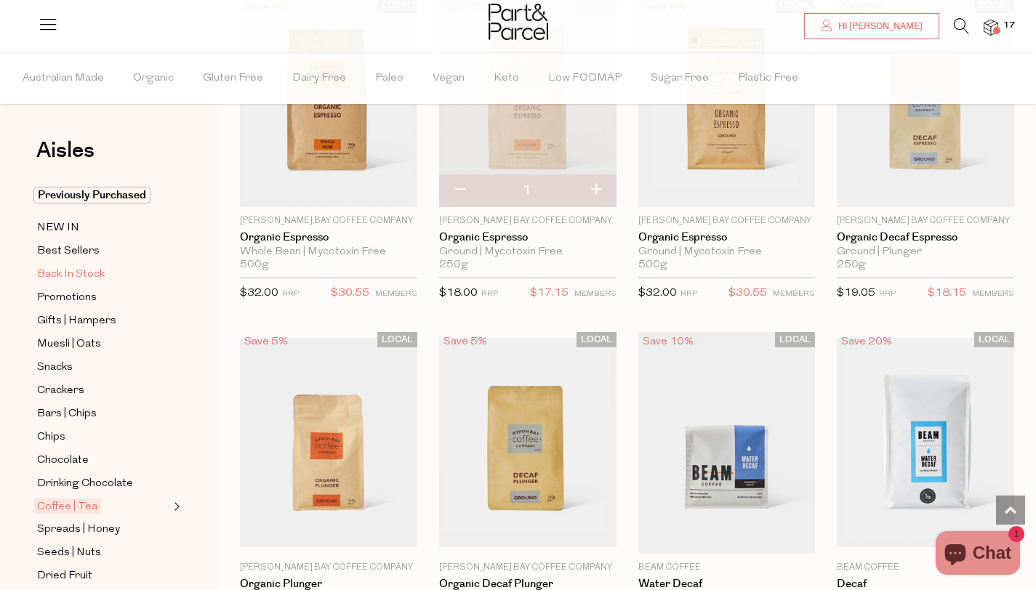
click at [76, 270] on span "Back In Stock" at bounding box center [71, 274] width 68 height 17
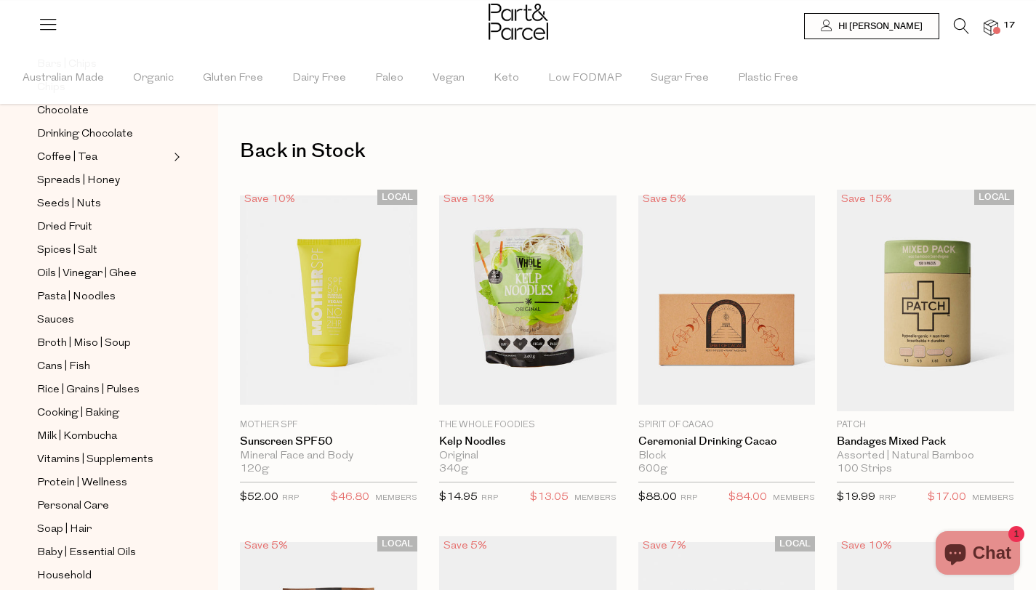
scroll to position [477, 0]
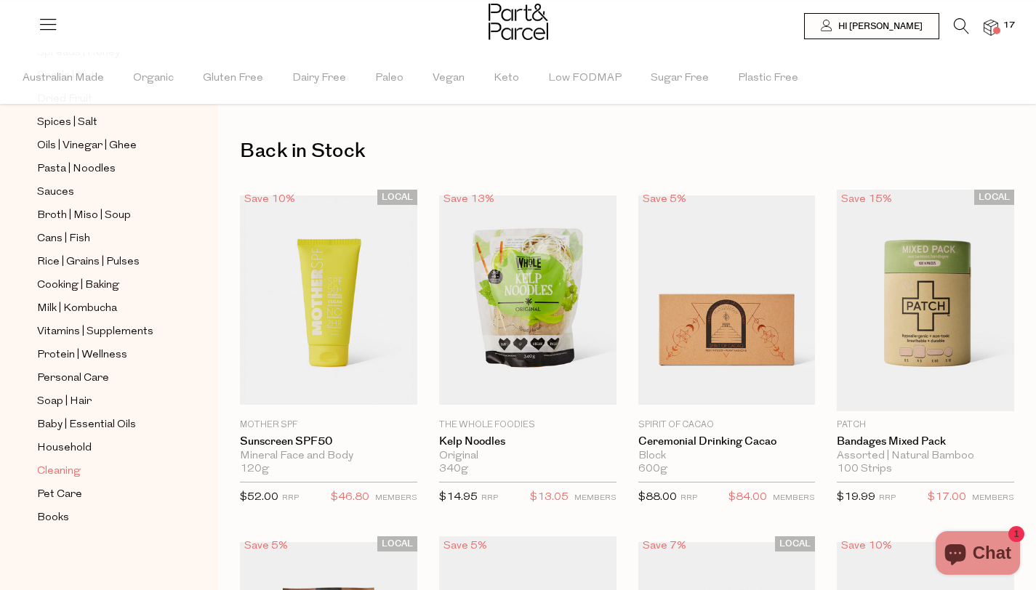
click at [72, 466] on span "Cleaning" at bounding box center [59, 471] width 44 height 17
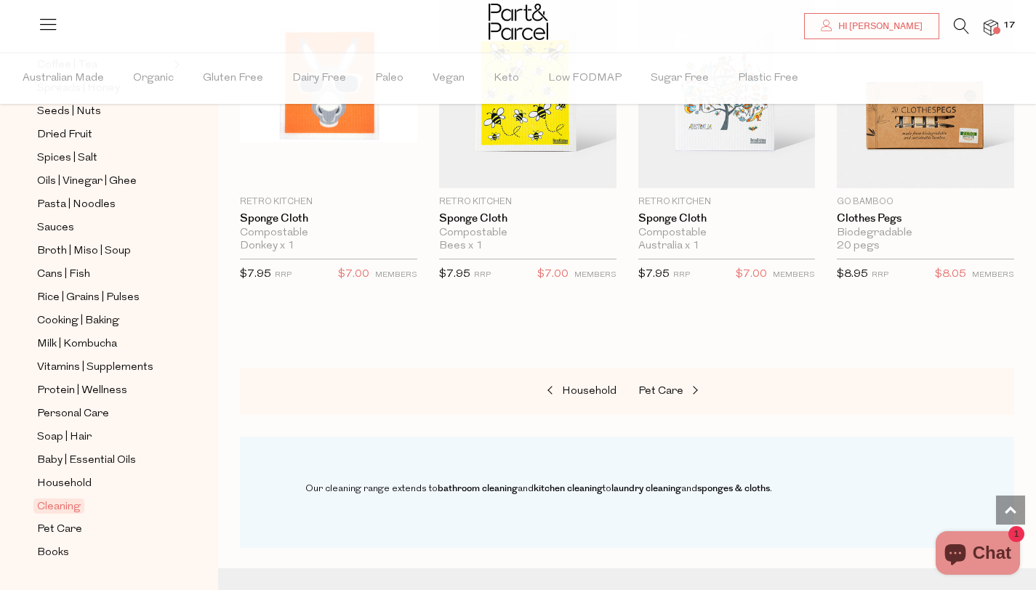
scroll to position [905, 0]
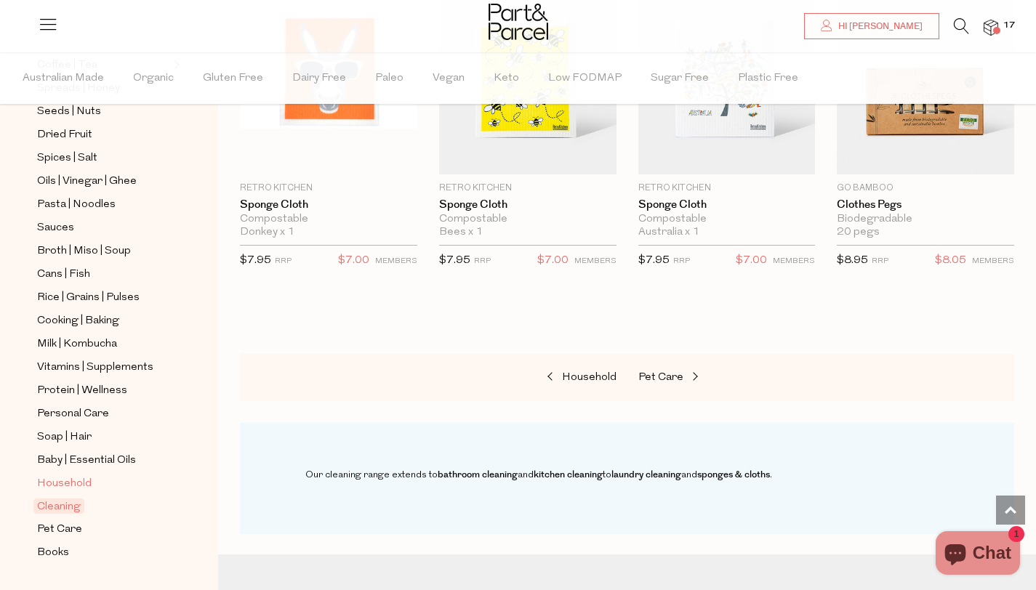
click at [62, 482] on span "Household" at bounding box center [64, 483] width 55 height 17
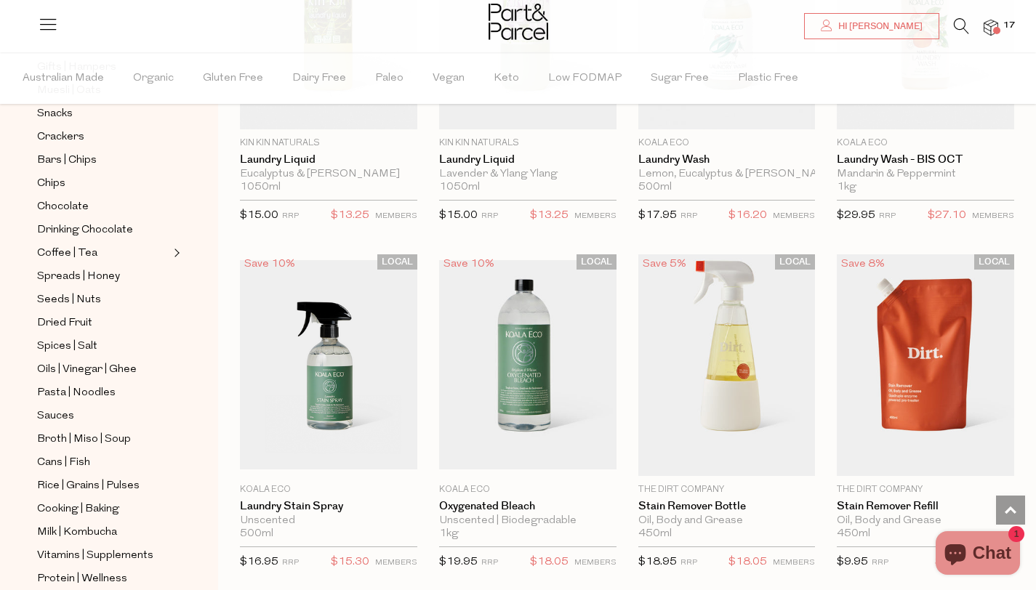
scroll to position [3799, 0]
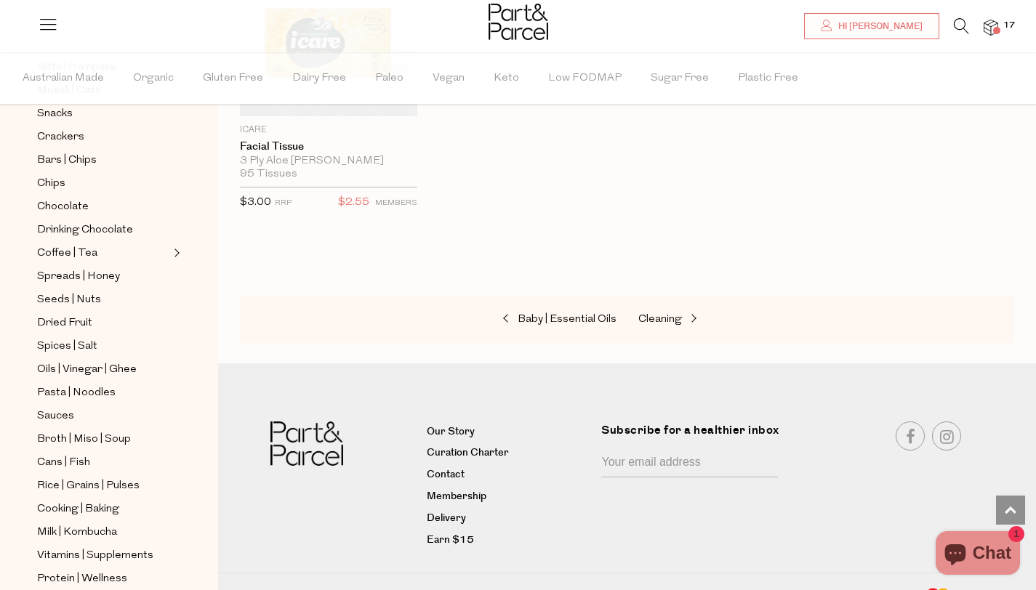
scroll to position [7041, 0]
click at [87, 441] on span "Broth | Miso | Soup" at bounding box center [84, 439] width 94 height 17
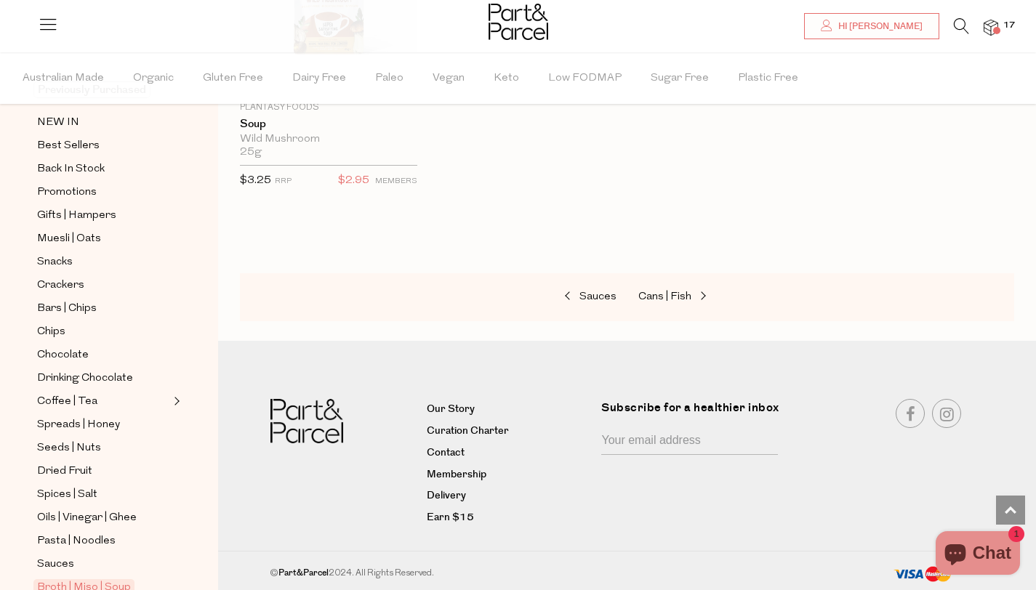
scroll to position [107, 0]
click at [82, 424] on span "Spreads | Honey" at bounding box center [78, 423] width 83 height 17
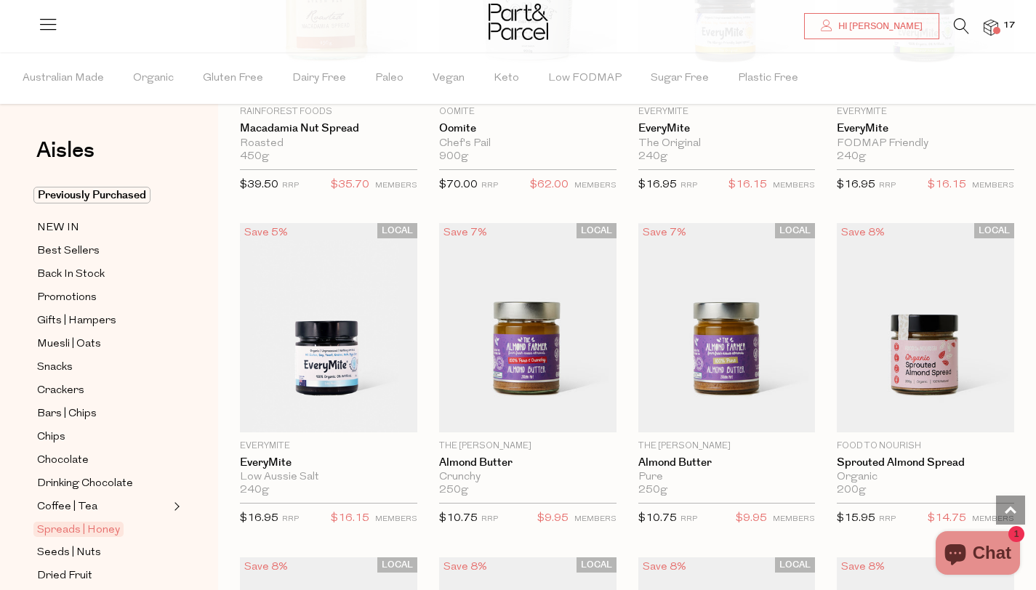
scroll to position [2324, 0]
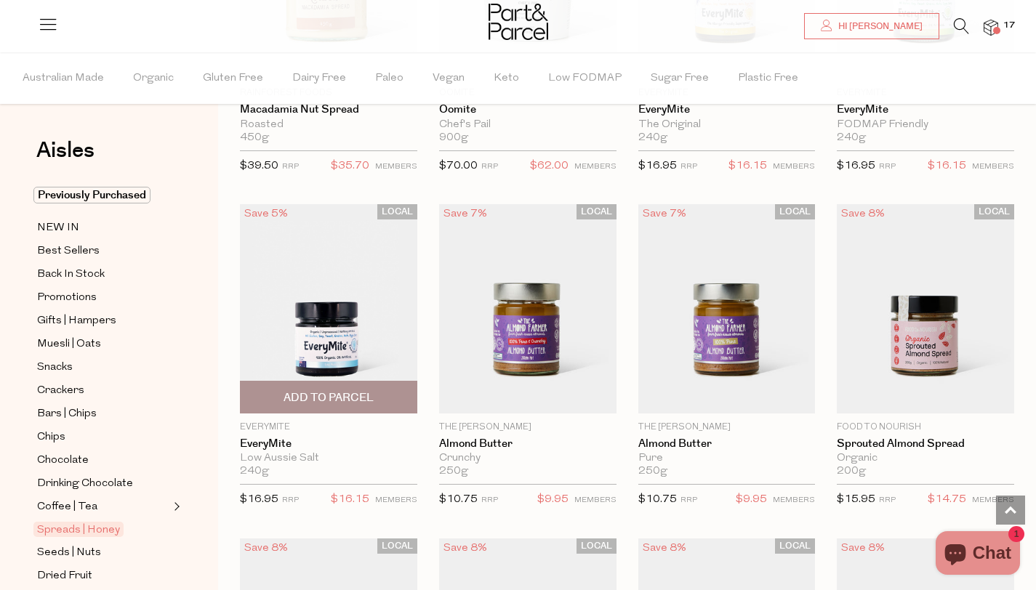
click at [321, 396] on span "Add To Parcel" at bounding box center [329, 397] width 90 height 15
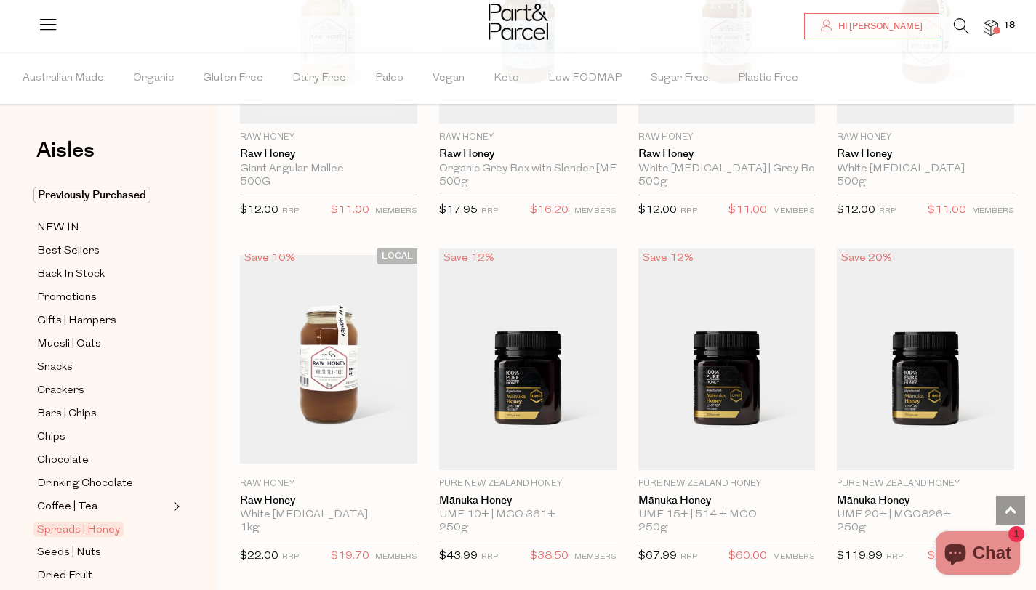
scroll to position [3476, 0]
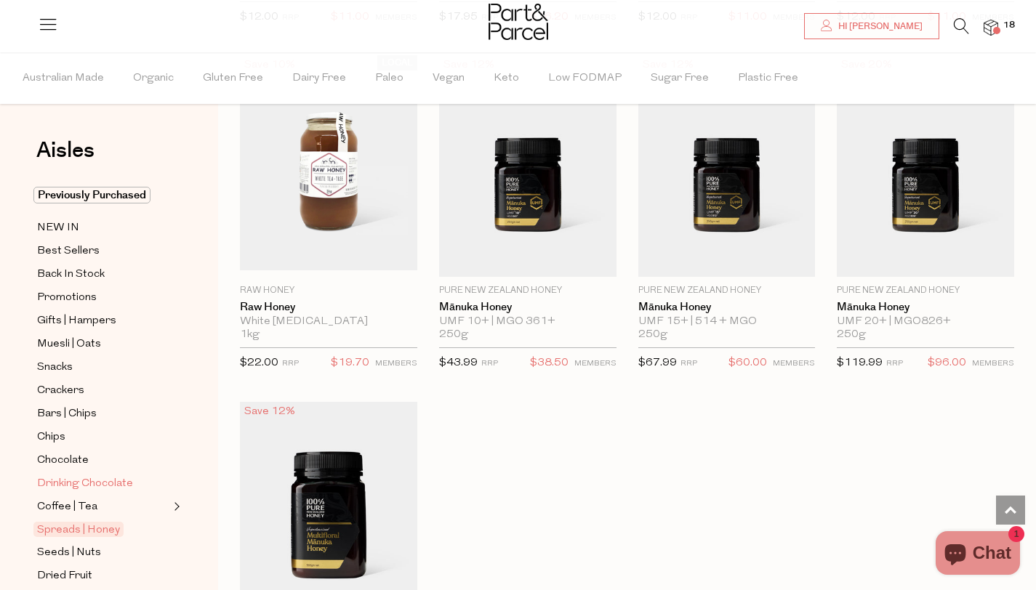
click at [95, 482] on span "Drinking Chocolate" at bounding box center [85, 483] width 96 height 17
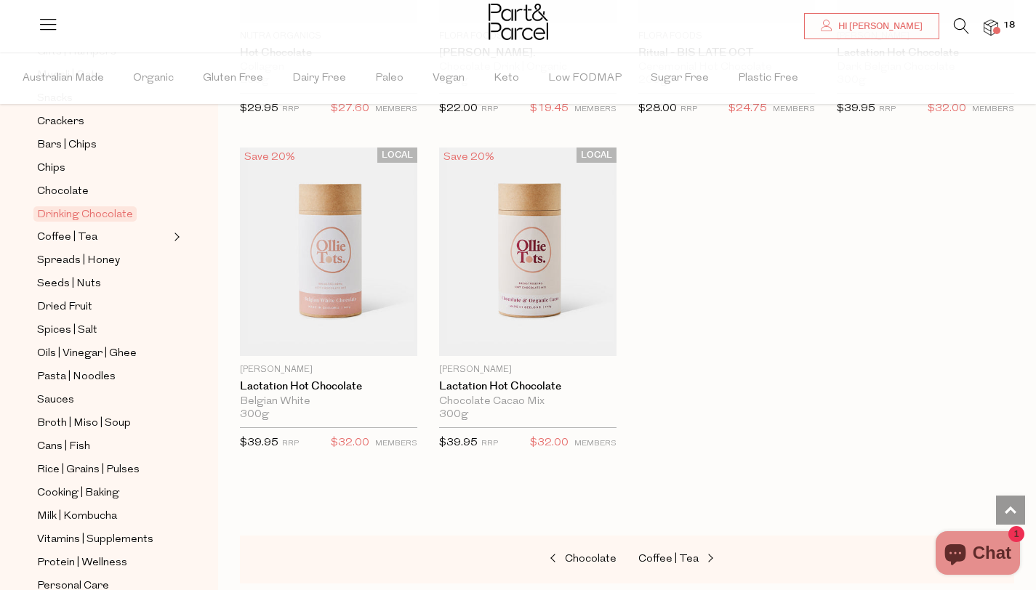
scroll to position [269, 0]
click at [62, 396] on span "Sauces" at bounding box center [55, 400] width 37 height 17
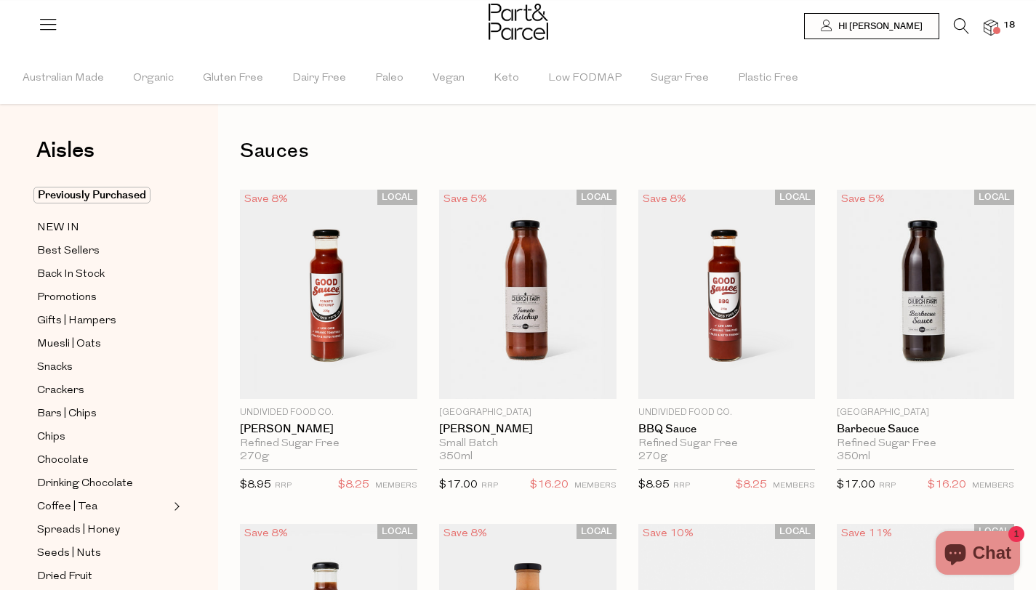
type input "2"
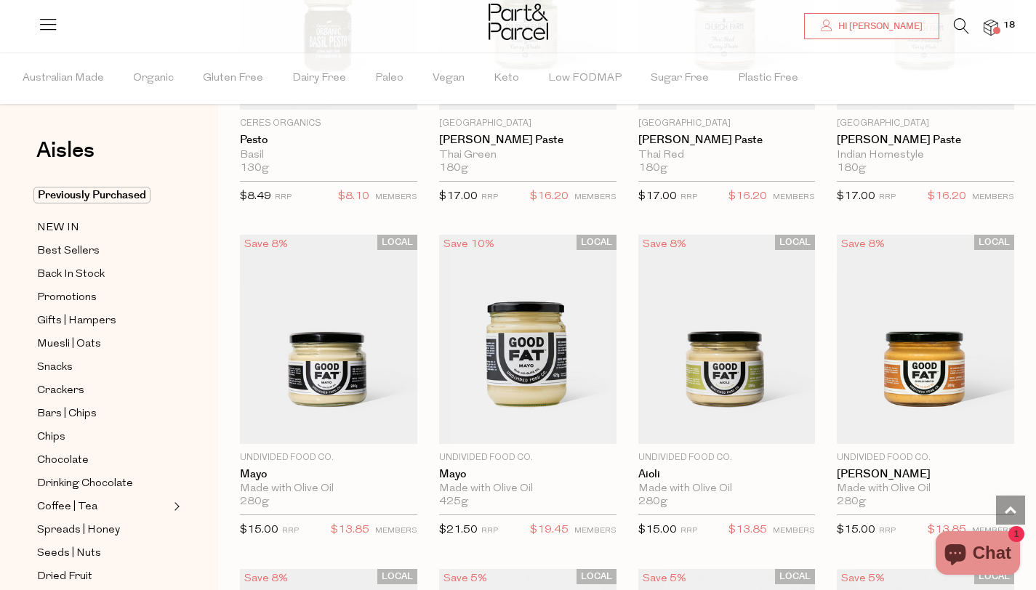
scroll to position [1293, 0]
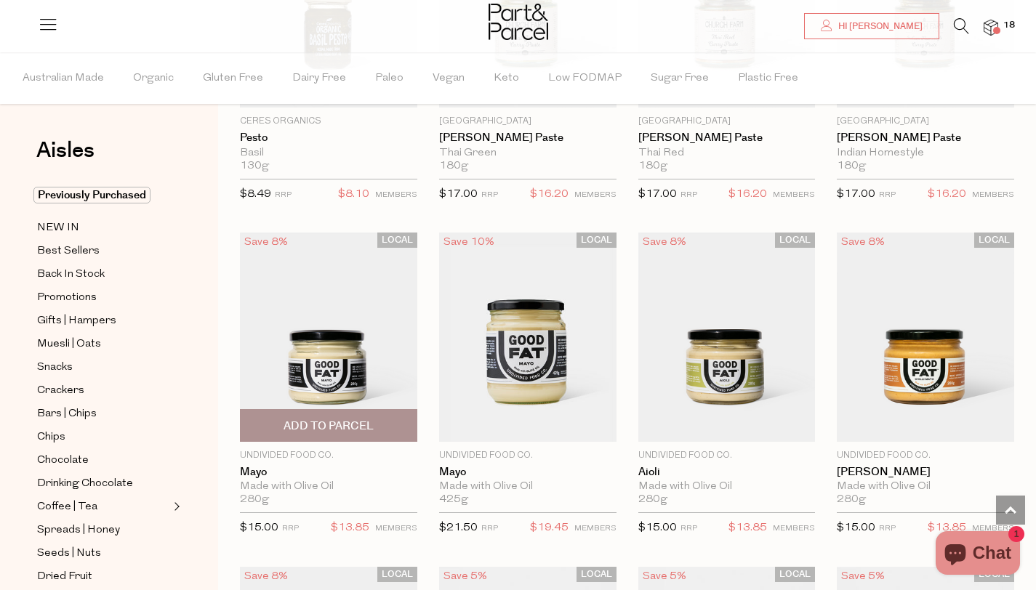
click at [331, 419] on span "Add To Parcel" at bounding box center [329, 426] width 90 height 15
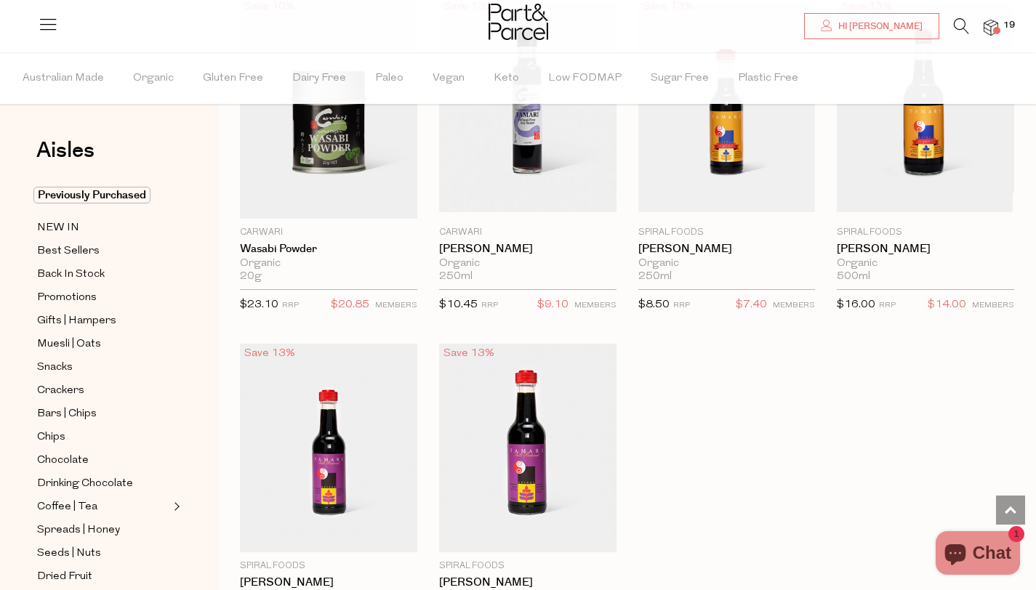
scroll to position [3925, 0]
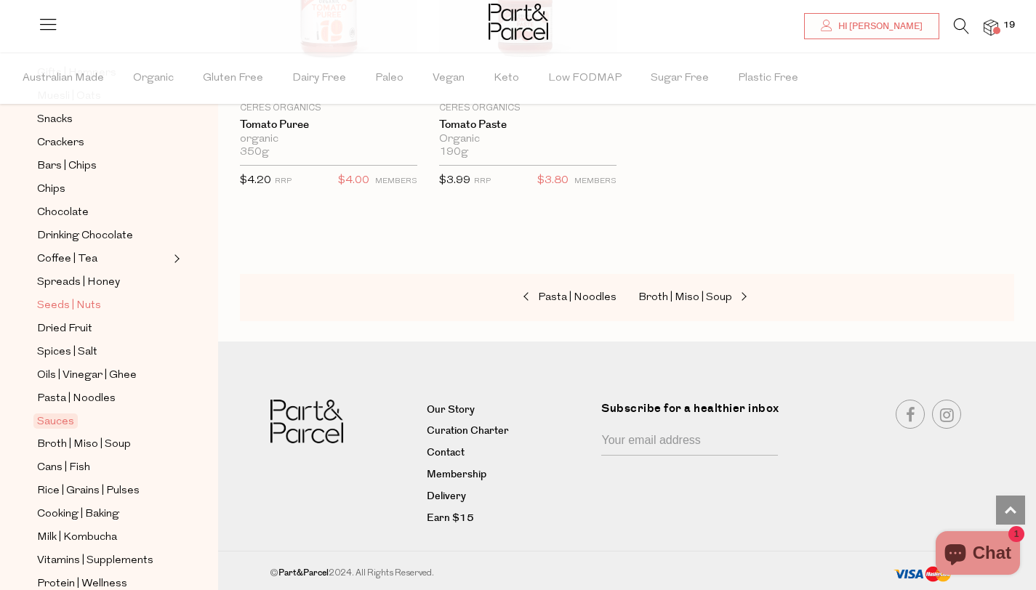
scroll to position [265, 0]
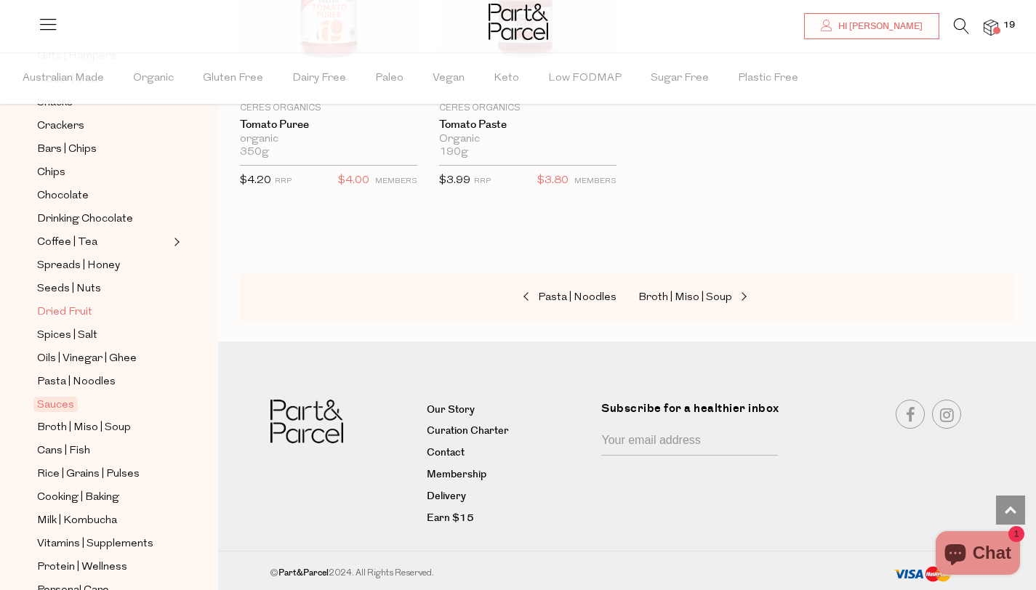
click at [70, 311] on span "Dried Fruit" at bounding box center [64, 312] width 55 height 17
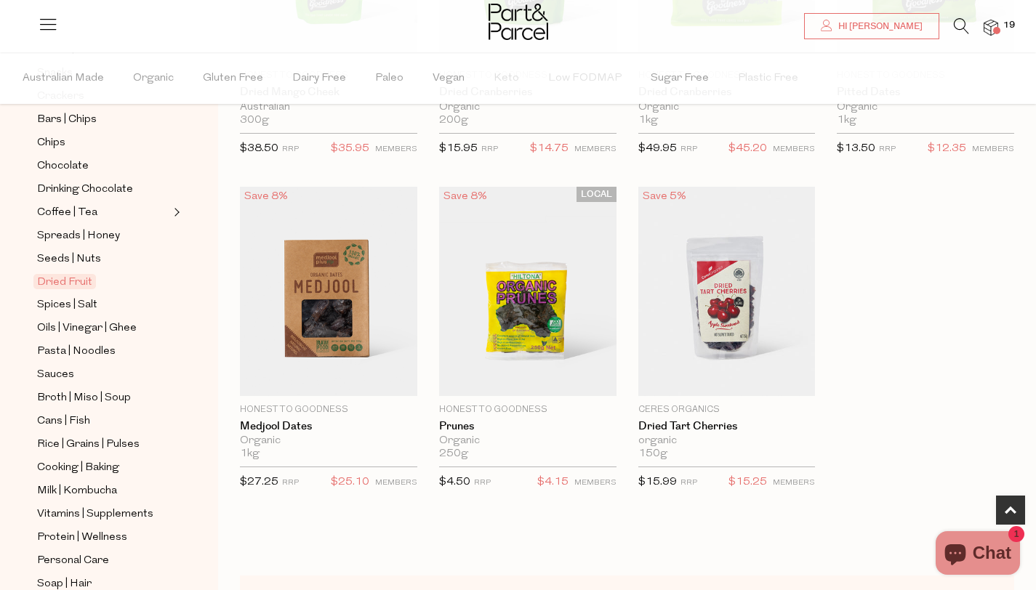
scroll to position [300, 0]
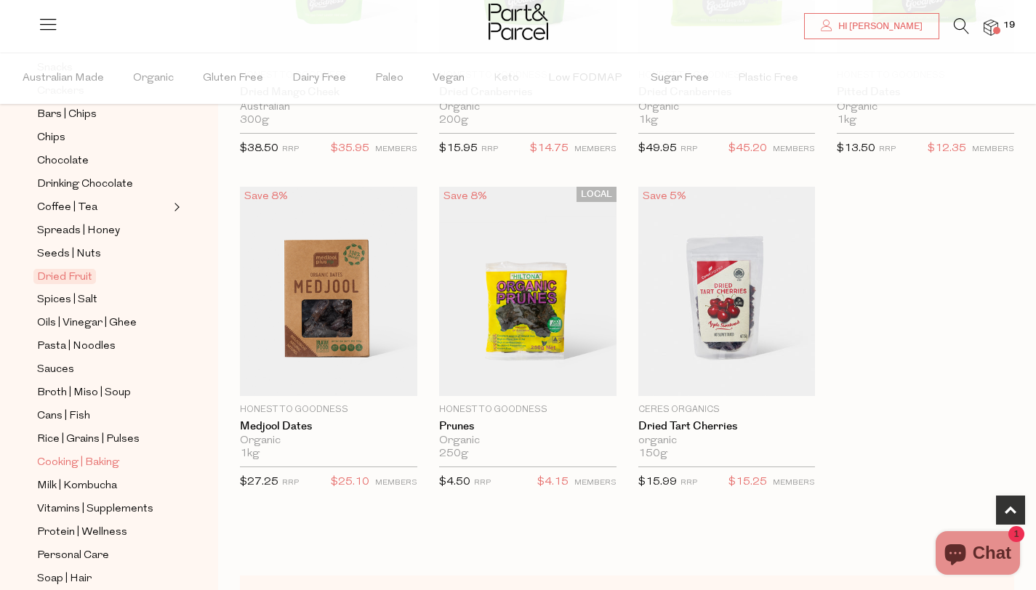
click at [110, 462] on span "Cooking | Baking" at bounding box center [78, 462] width 82 height 17
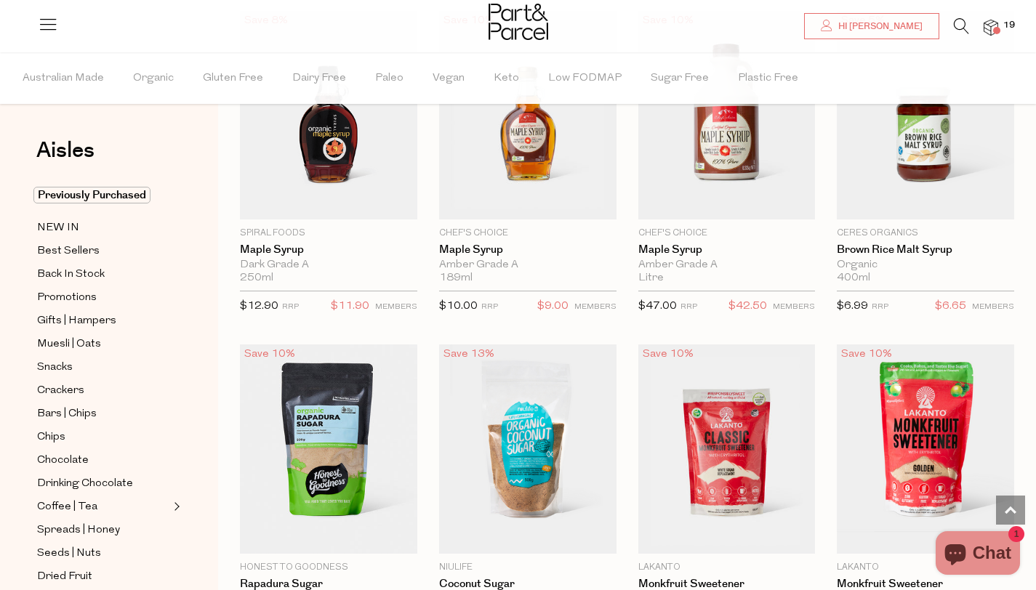
scroll to position [3263, 0]
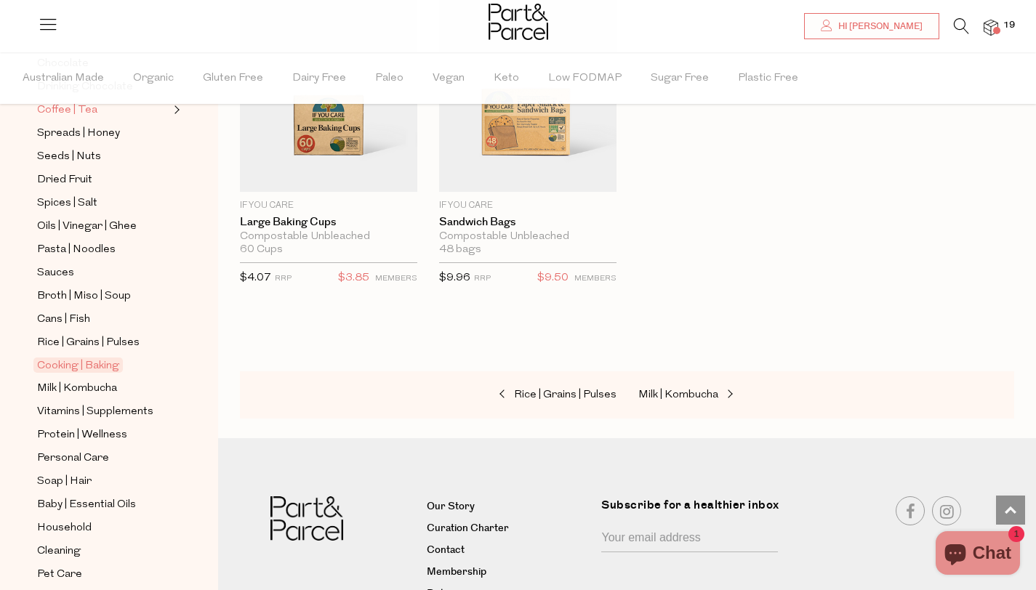
scroll to position [398, 0]
click at [120, 406] on span "Vitamins | Supplements" at bounding box center [95, 410] width 116 height 17
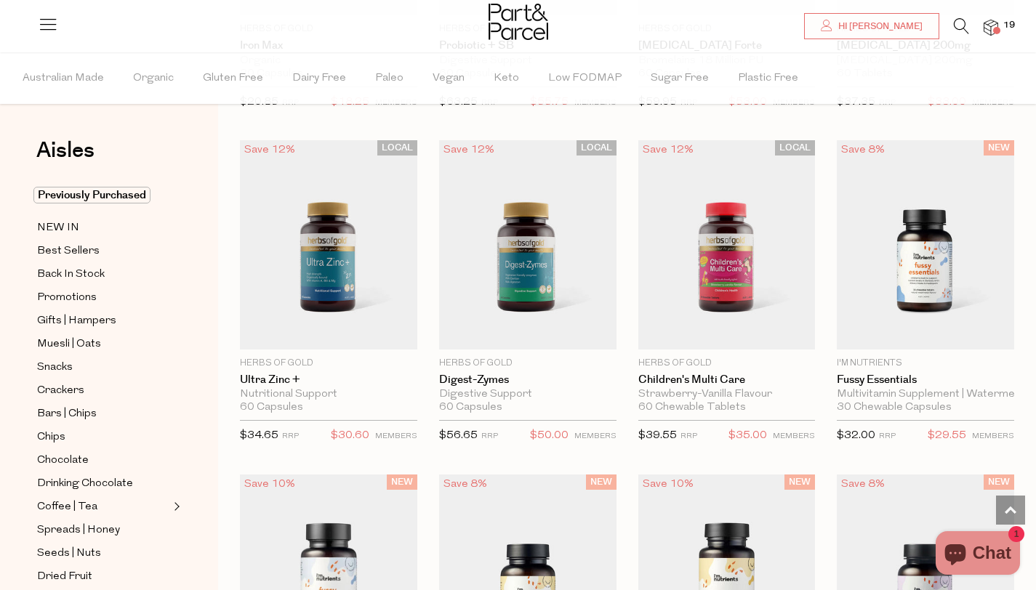
scroll to position [2388, 0]
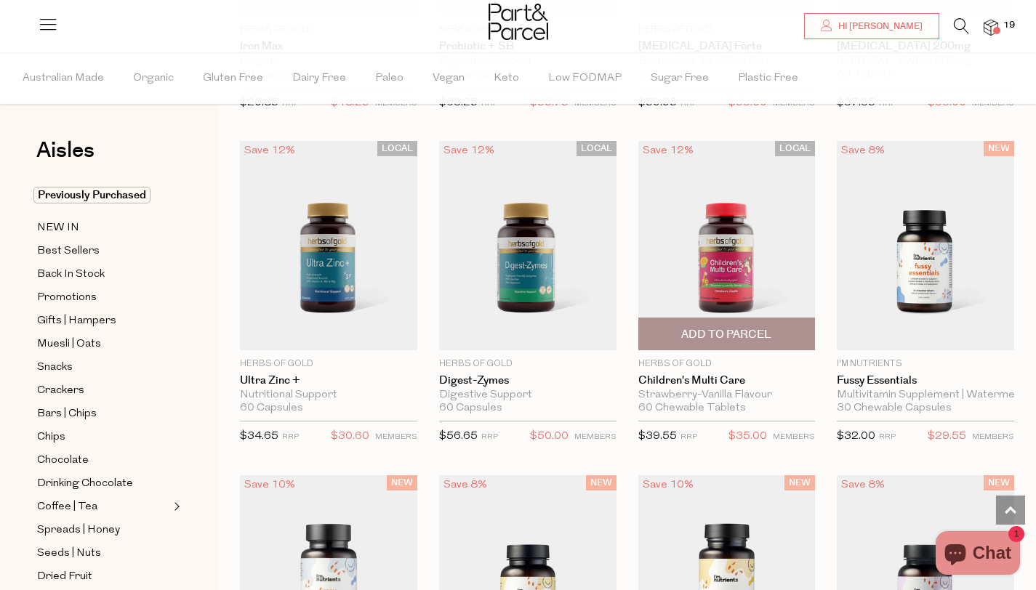
click at [752, 333] on span "Add To Parcel" at bounding box center [726, 334] width 90 height 15
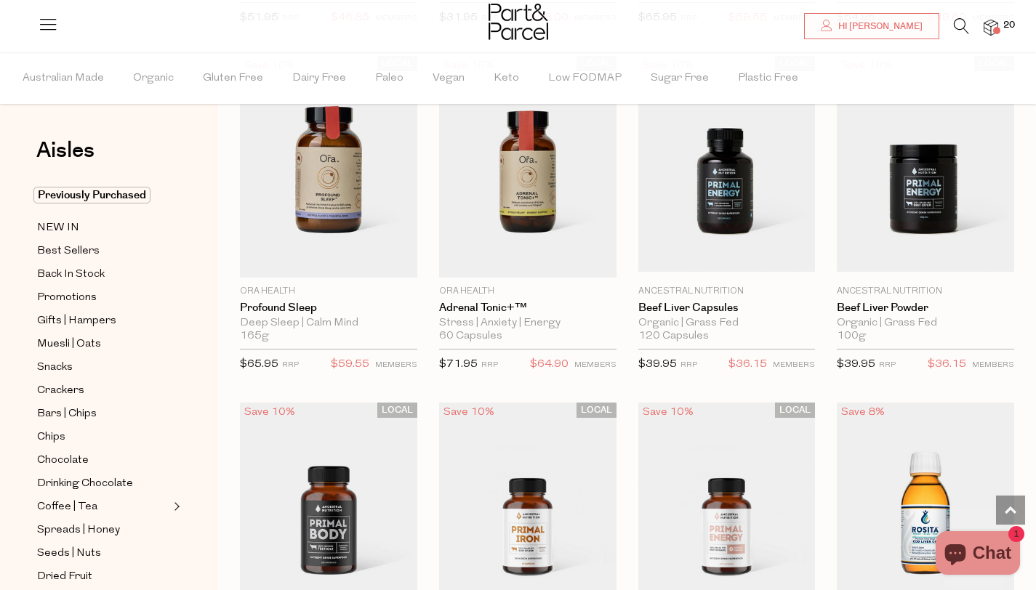
scroll to position [3712, 0]
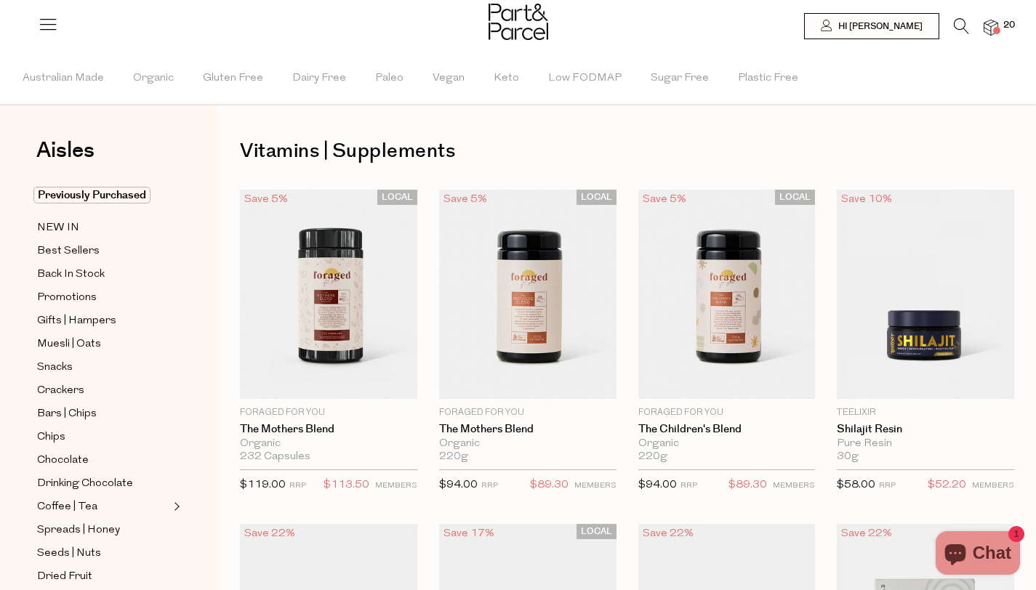
click at [998, 28] on span at bounding box center [996, 30] width 7 height 7
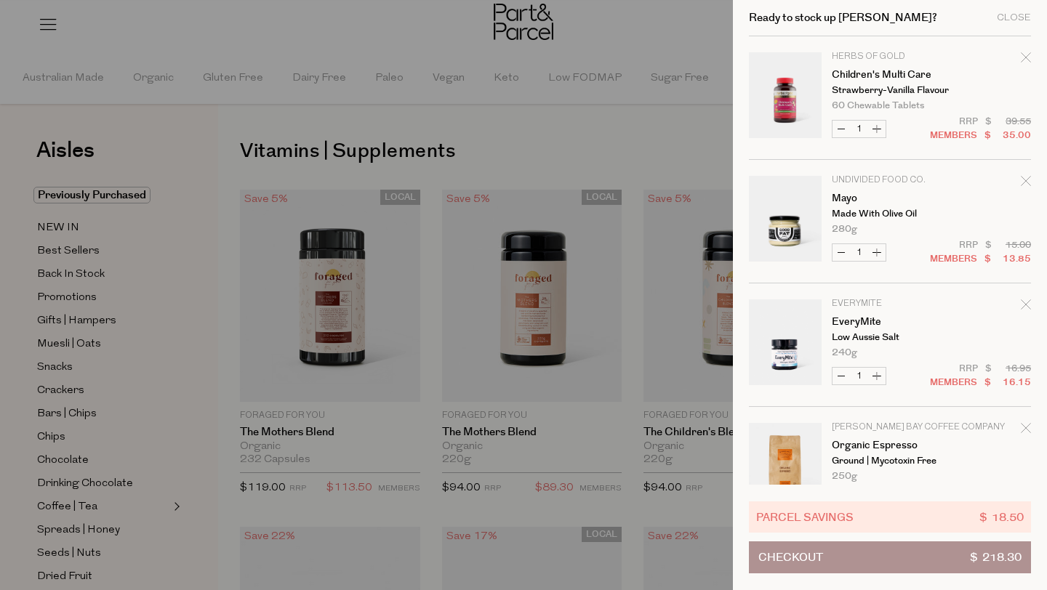
click at [1023, 55] on icon "Remove Children's Multi Care" at bounding box center [1026, 57] width 10 height 10
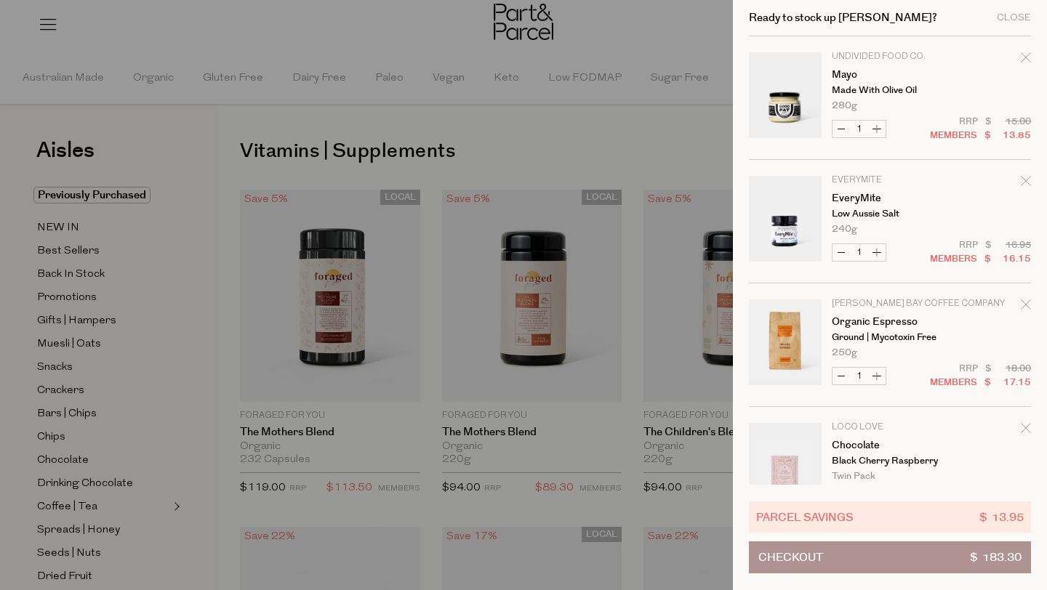
click at [357, 35] on div at bounding box center [523, 295] width 1047 height 590
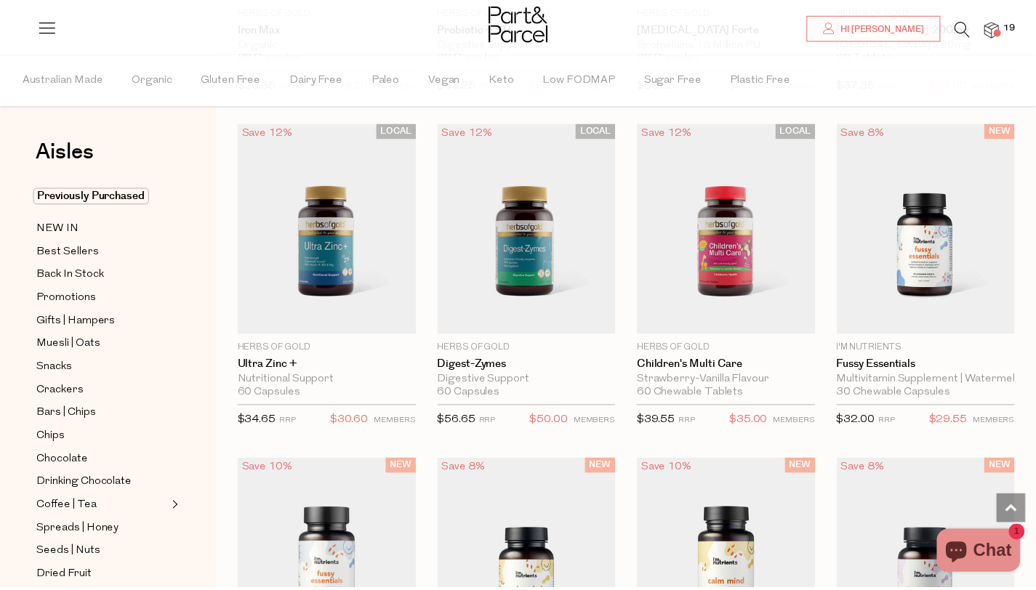
scroll to position [4, 0]
